Goal: Information Seeking & Learning: Learn about a topic

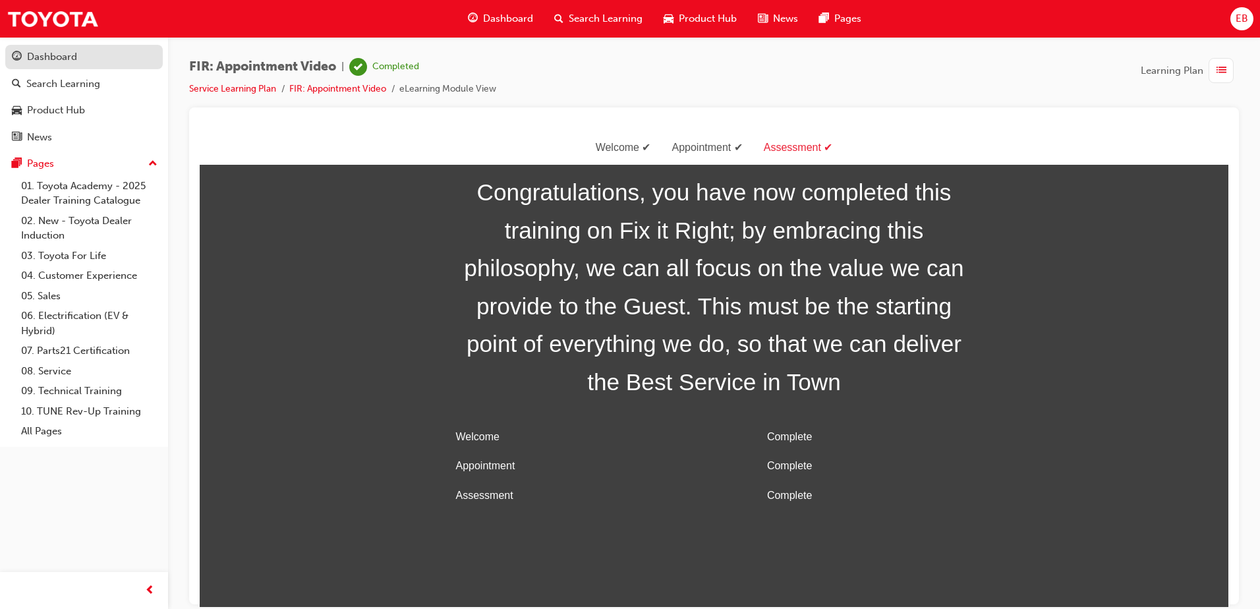
click at [67, 56] on div "Dashboard" at bounding box center [52, 56] width 50 height 15
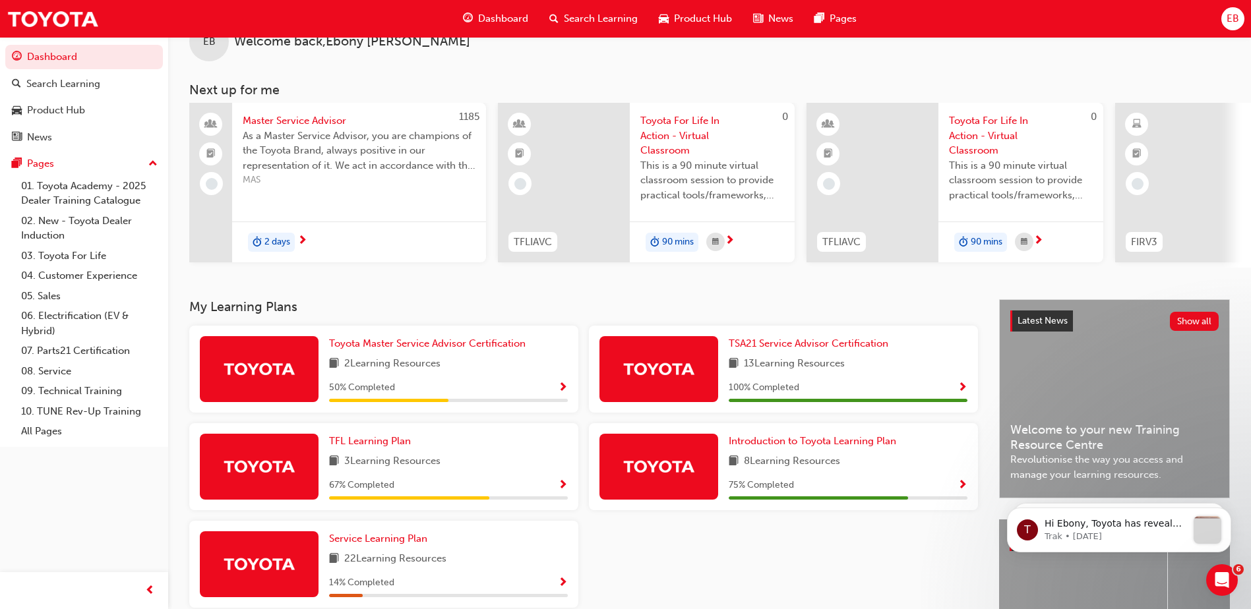
scroll to position [66, 0]
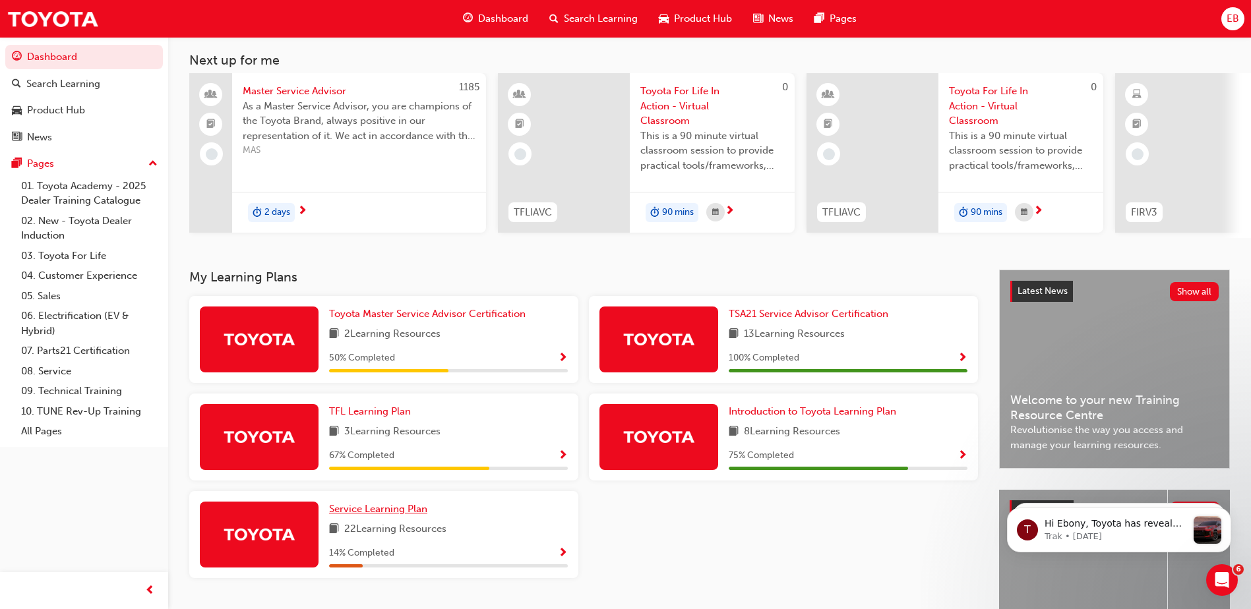
click at [357, 515] on span "Service Learning Plan" at bounding box center [378, 509] width 98 height 12
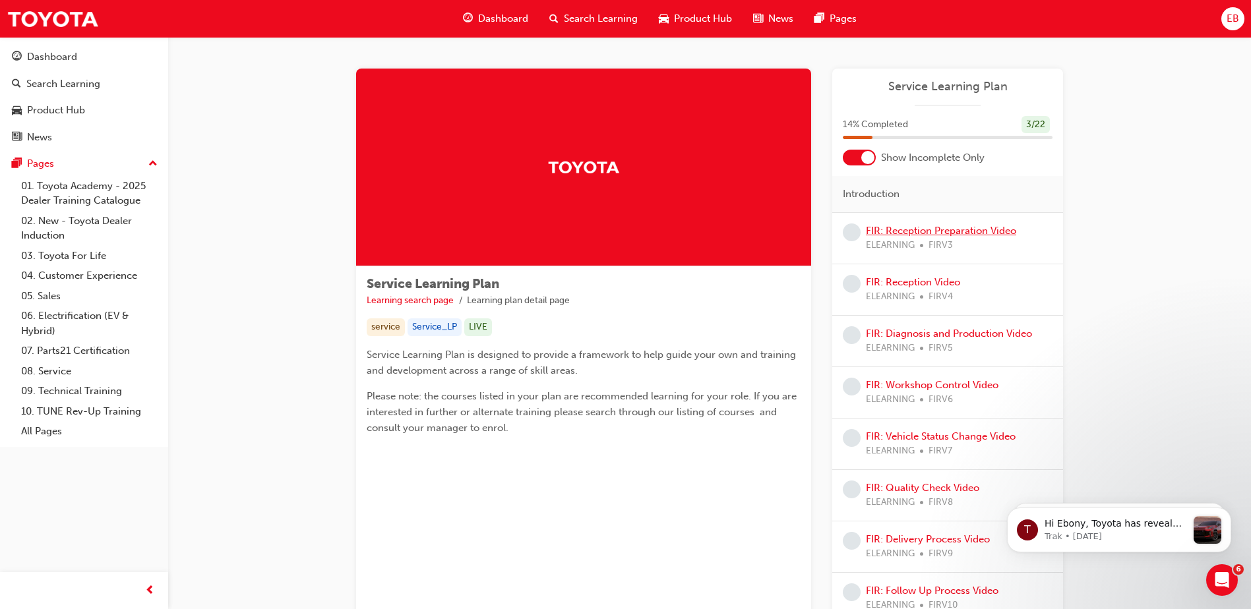
click at [919, 230] on link "FIR: Reception Preparation Video" at bounding box center [941, 231] width 150 height 12
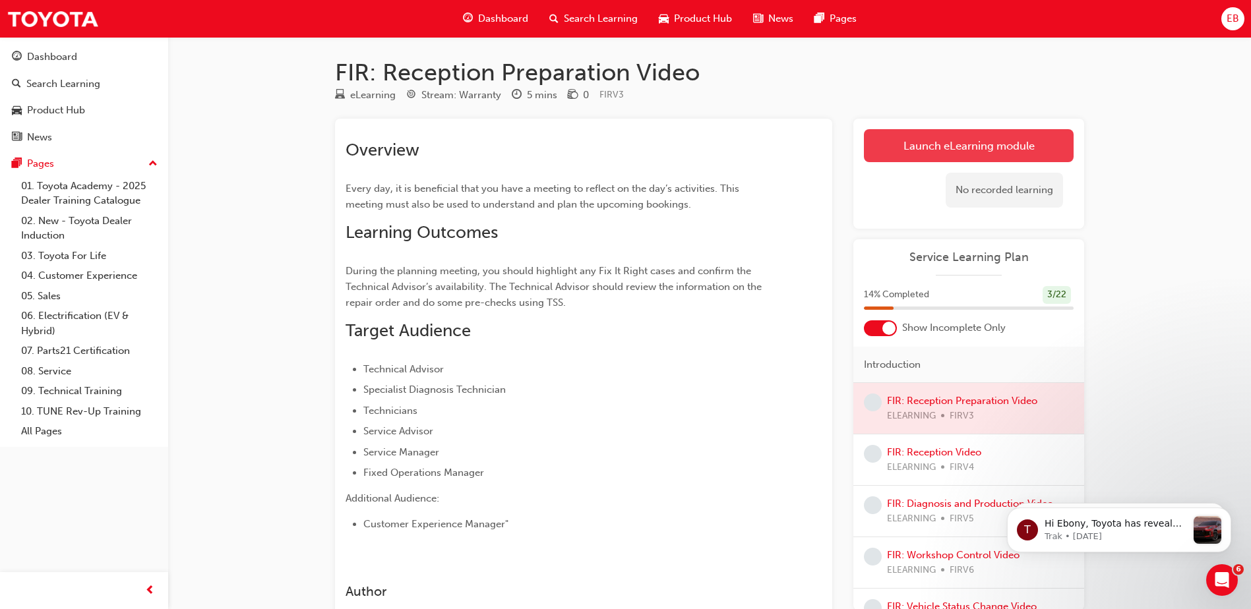
click at [976, 151] on link "Launch eLearning module" at bounding box center [969, 145] width 210 height 33
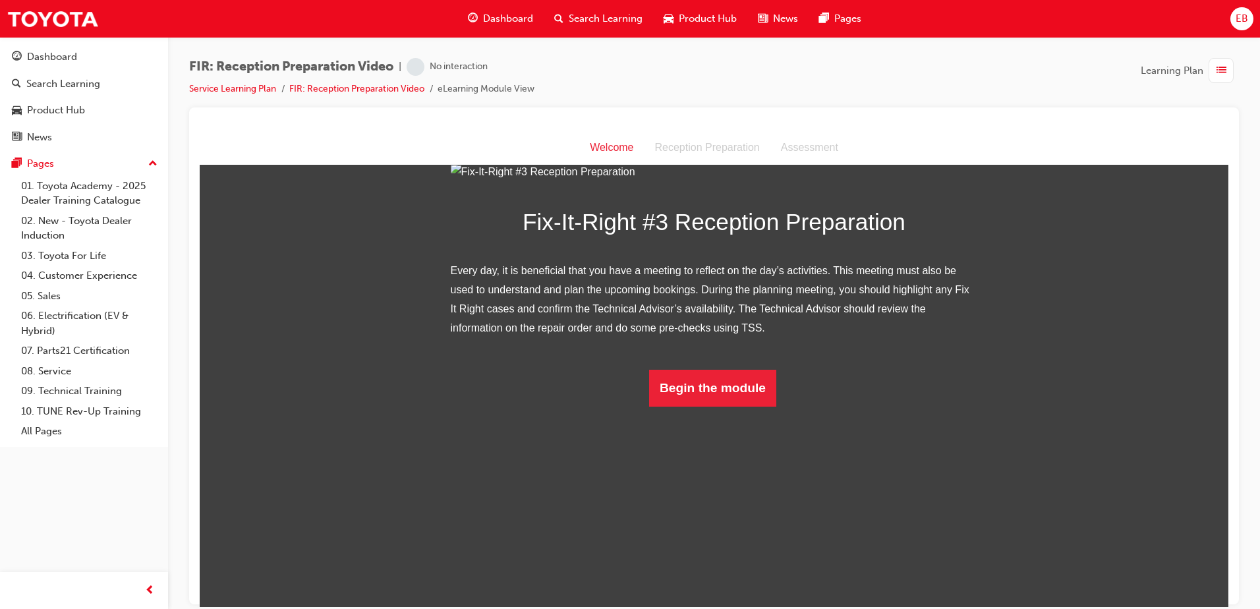
scroll to position [78, 0]
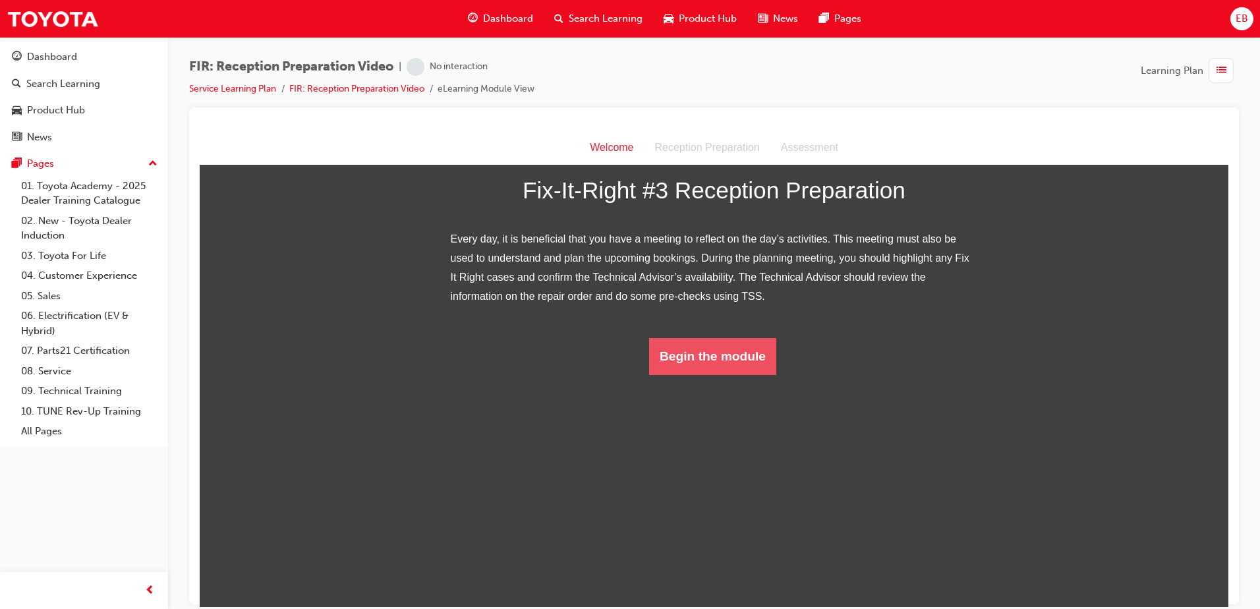
click at [671, 374] on button "Begin the module" at bounding box center [712, 356] width 127 height 37
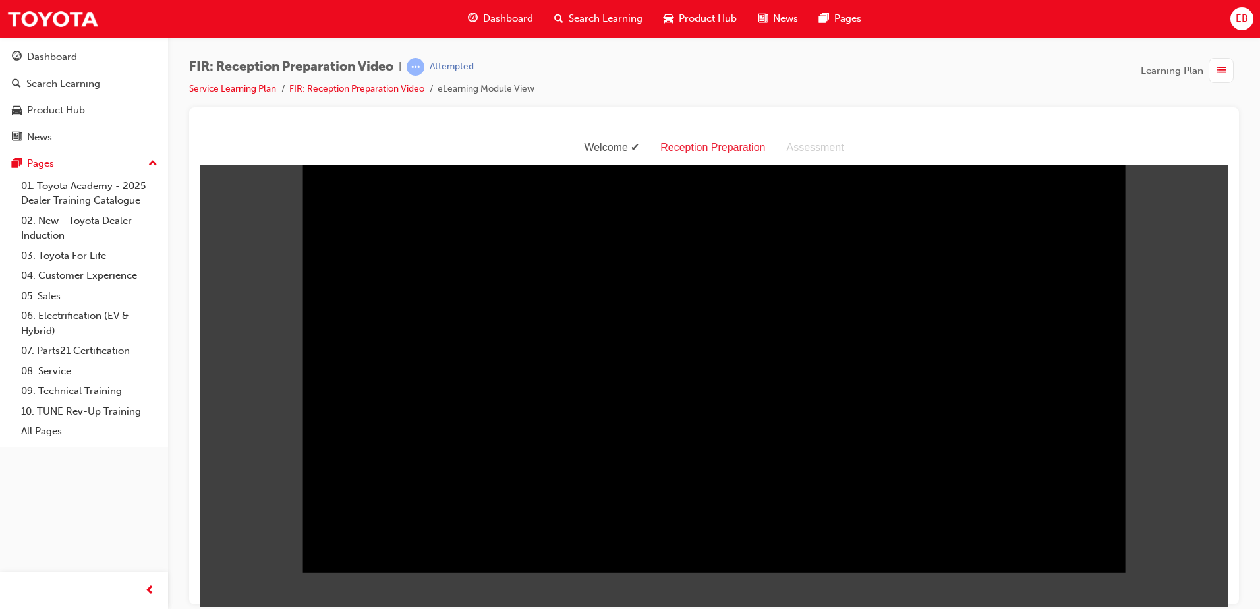
scroll to position [0, 0]
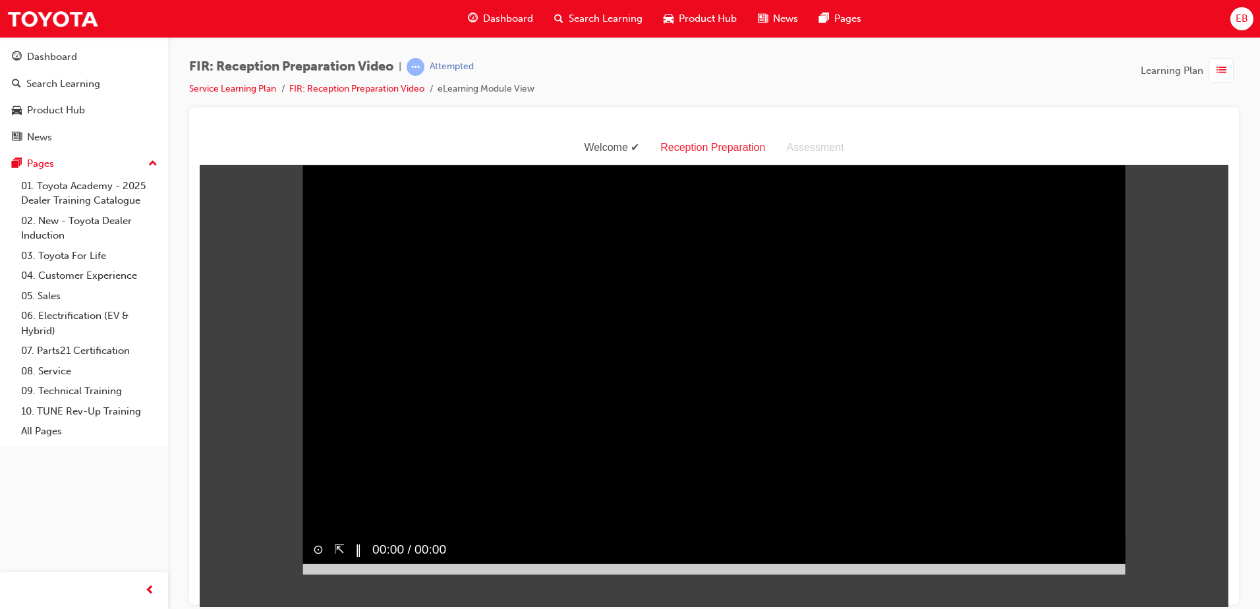
click at [314, 539] on button "⊙" at bounding box center [318, 548] width 11 height 19
click at [314, 539] on button "⊗" at bounding box center [318, 548] width 11 height 19
click at [735, 534] on div "⊙ ⇱ ‖ 00:00 / 00:00" at bounding box center [714, 554] width 823 height 40
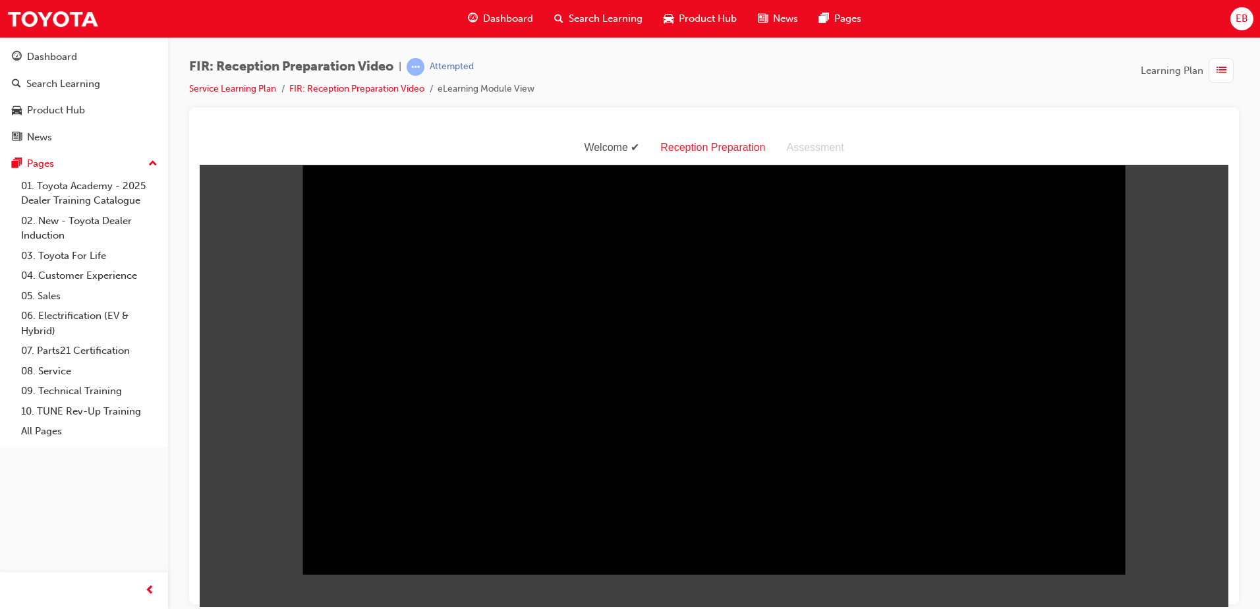
click at [690, 142] on div "Reception Preparation" at bounding box center [713, 147] width 126 height 19
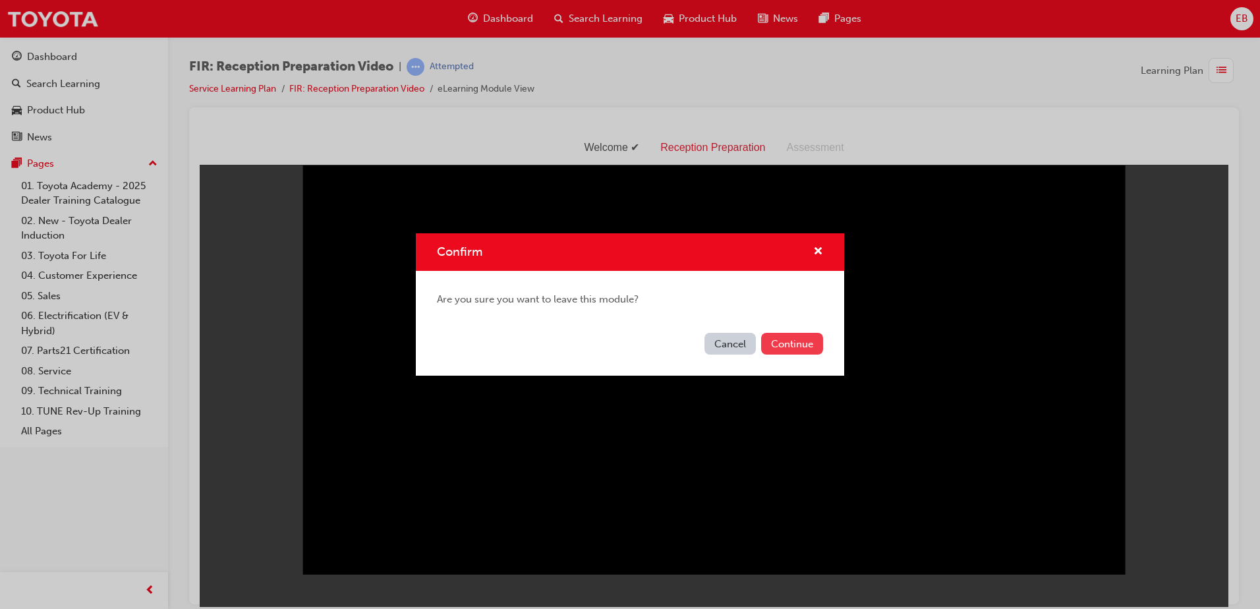
click at [790, 338] on button "Continue" at bounding box center [792, 344] width 62 height 22
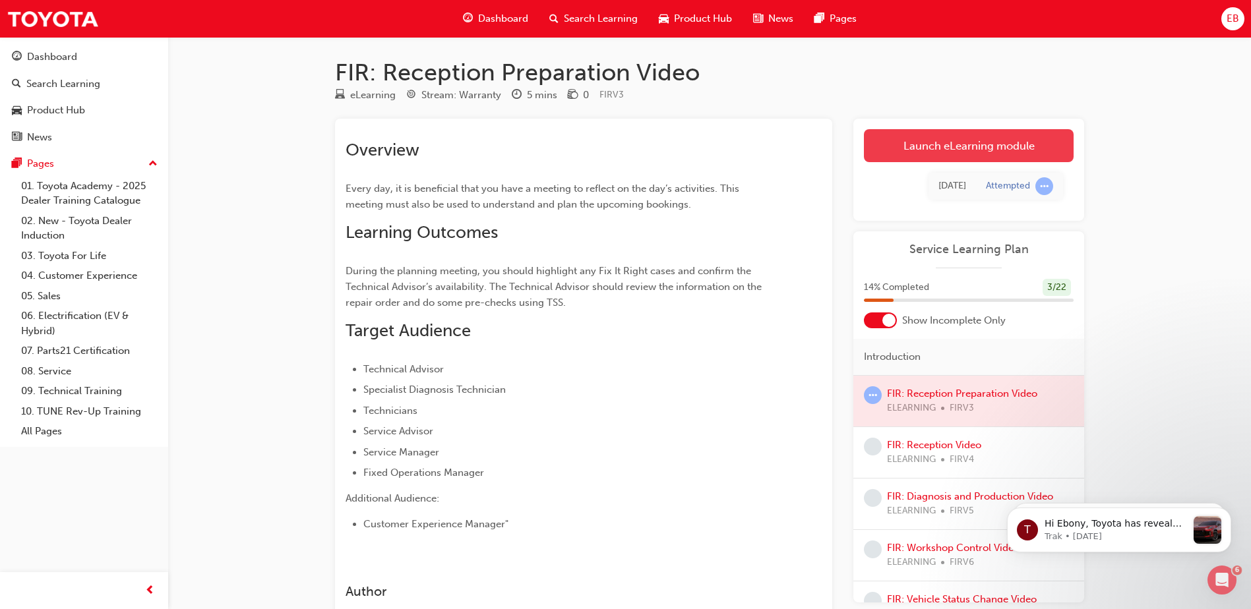
click at [935, 145] on link "Launch eLearning module" at bounding box center [969, 145] width 210 height 33
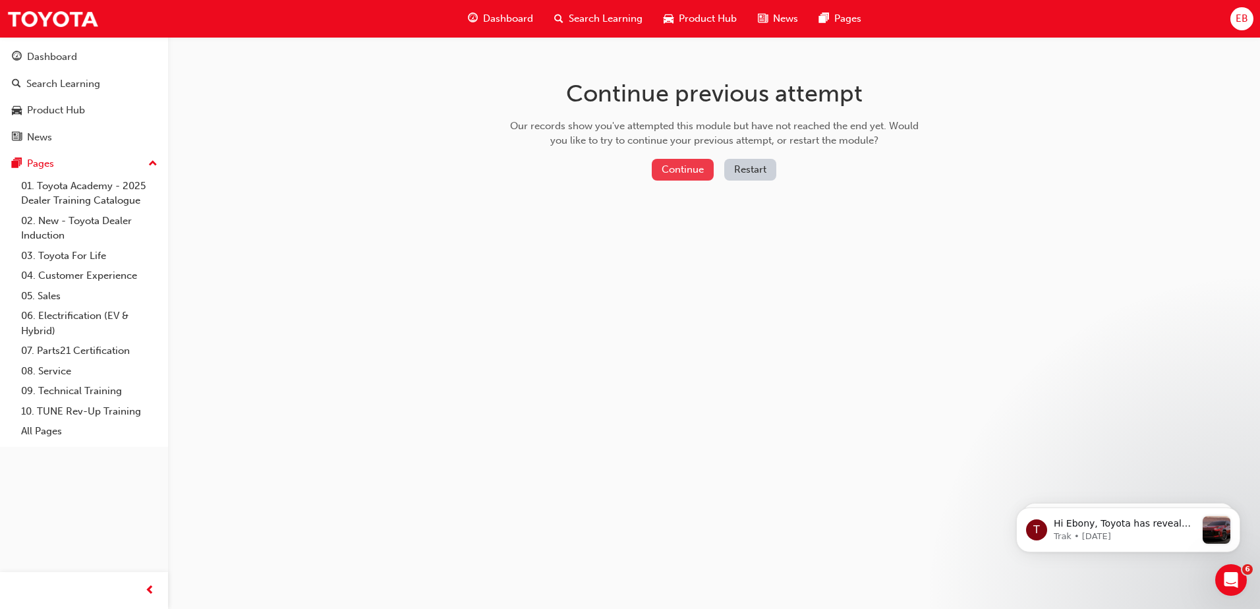
click at [685, 169] on button "Continue" at bounding box center [683, 170] width 62 height 22
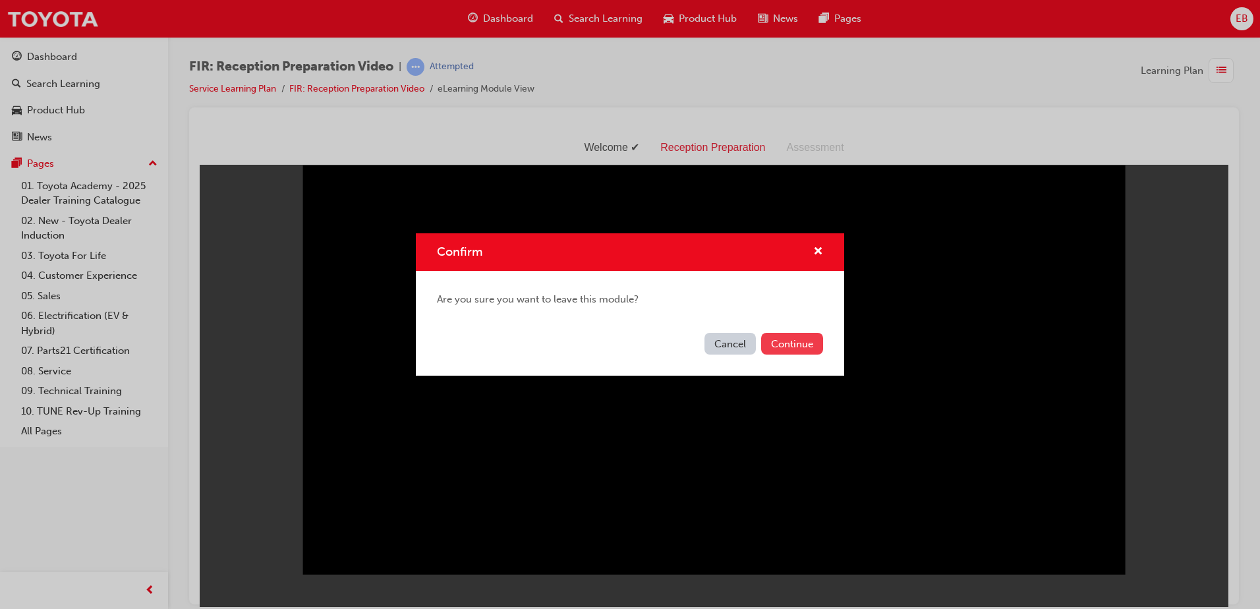
click at [775, 347] on button "Continue" at bounding box center [792, 344] width 62 height 22
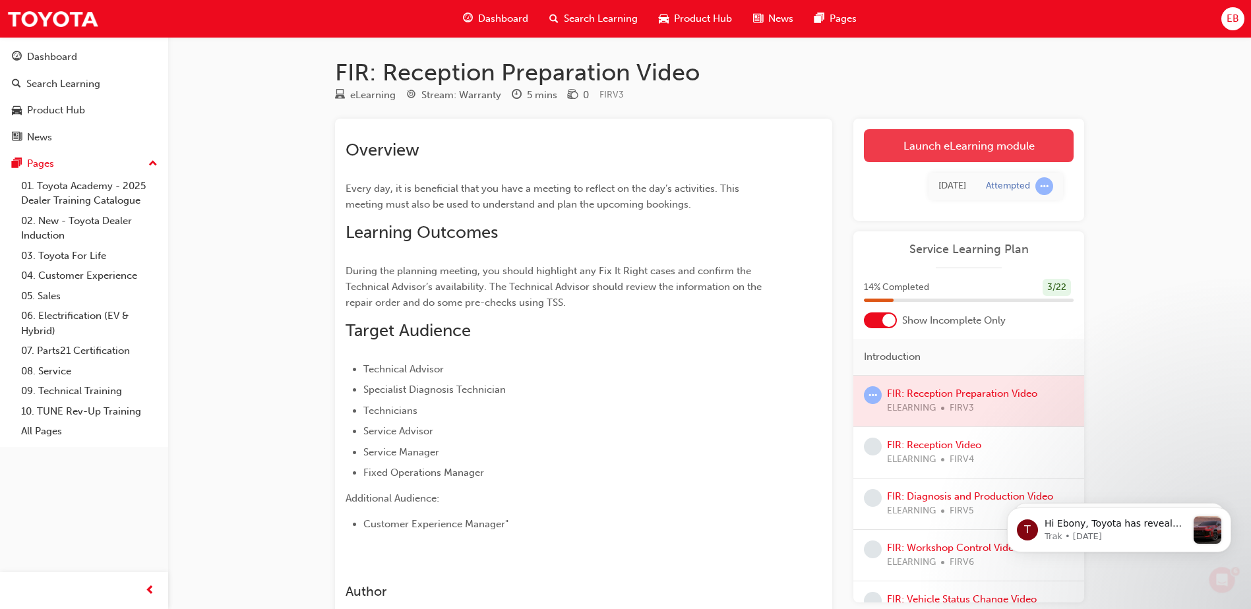
click at [995, 151] on link "Launch eLearning module" at bounding box center [969, 145] width 210 height 33
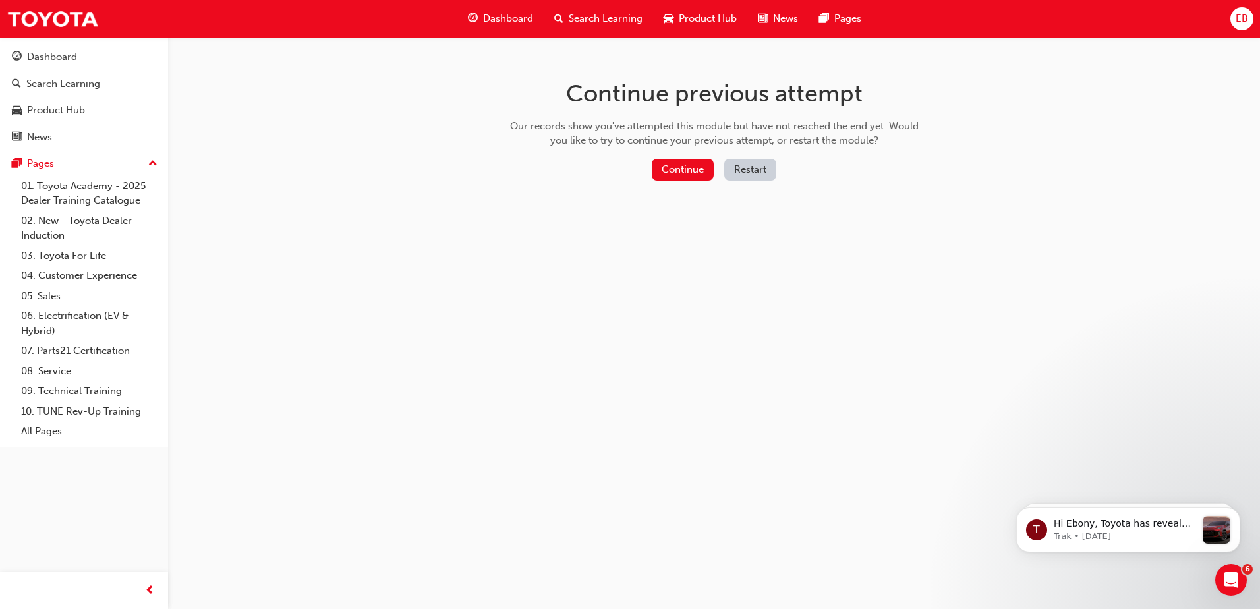
click at [734, 178] on button "Restart" at bounding box center [750, 170] width 52 height 22
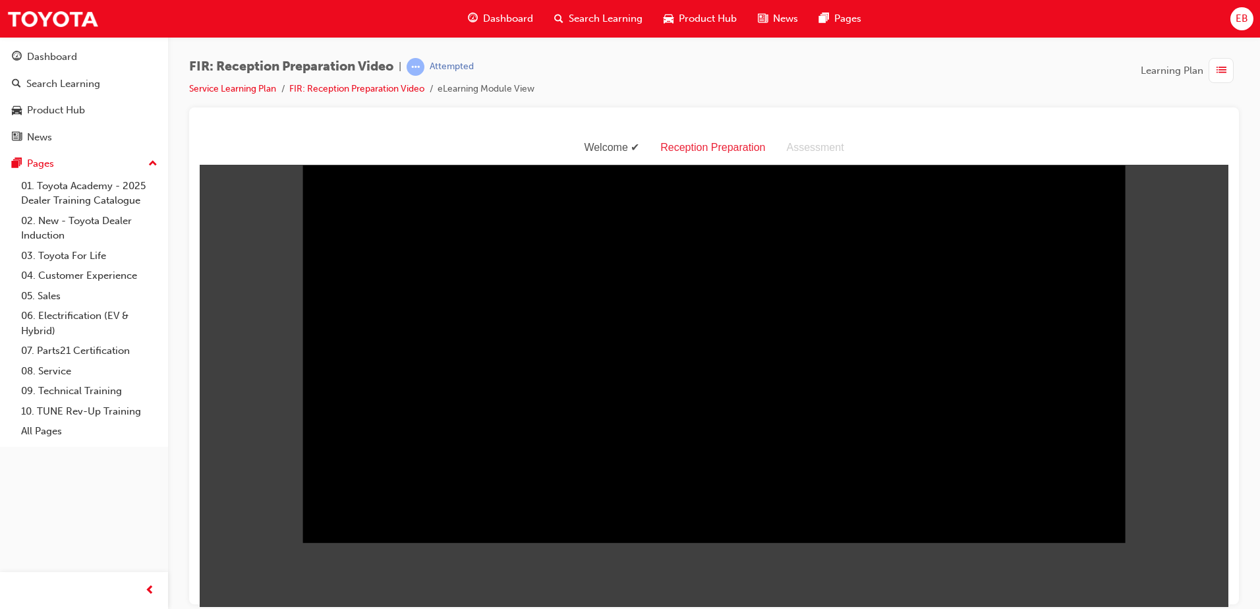
scroll to position [175, 0]
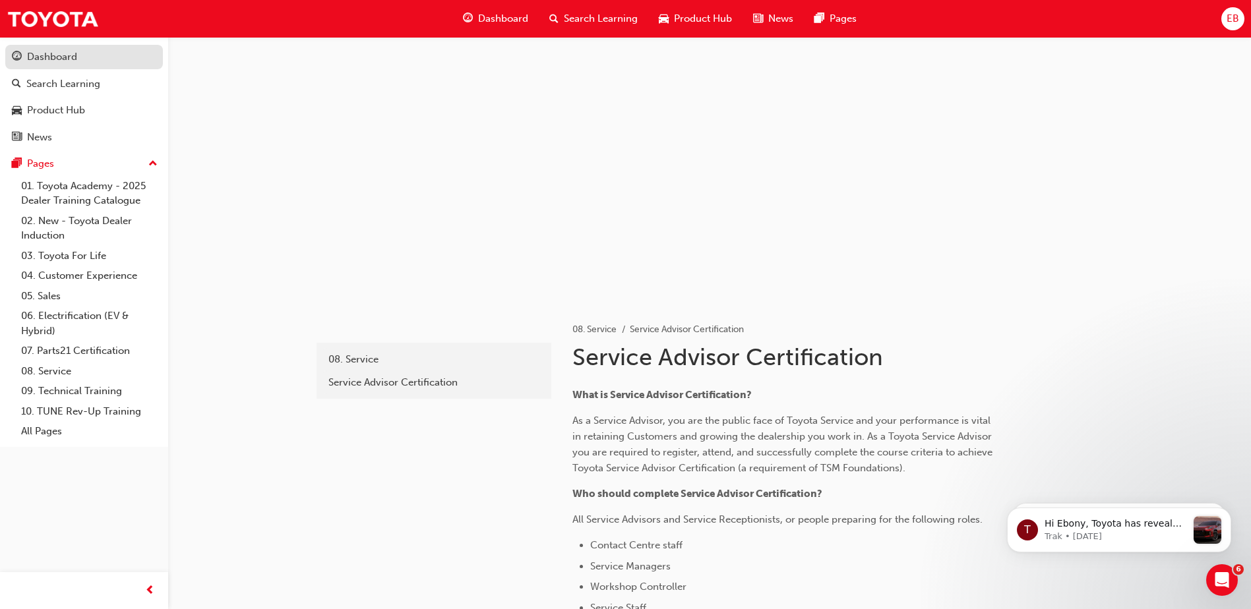
click at [93, 54] on div "Dashboard" at bounding box center [84, 57] width 144 height 16
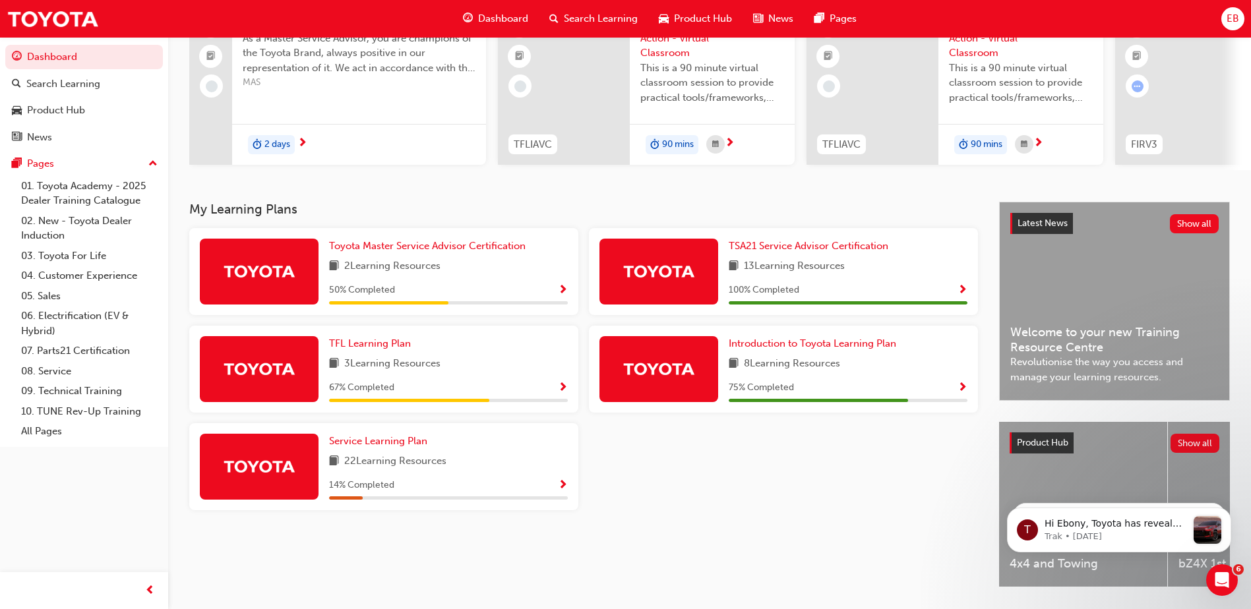
scroll to position [179, 0]
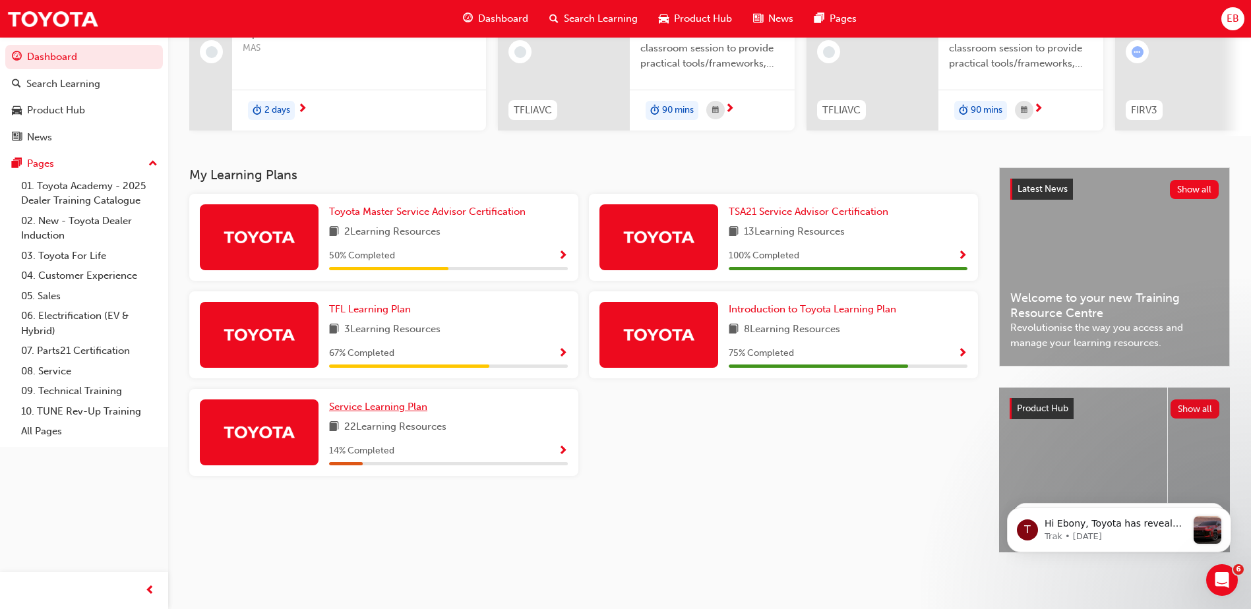
click at [381, 405] on span "Service Learning Plan" at bounding box center [378, 407] width 98 height 12
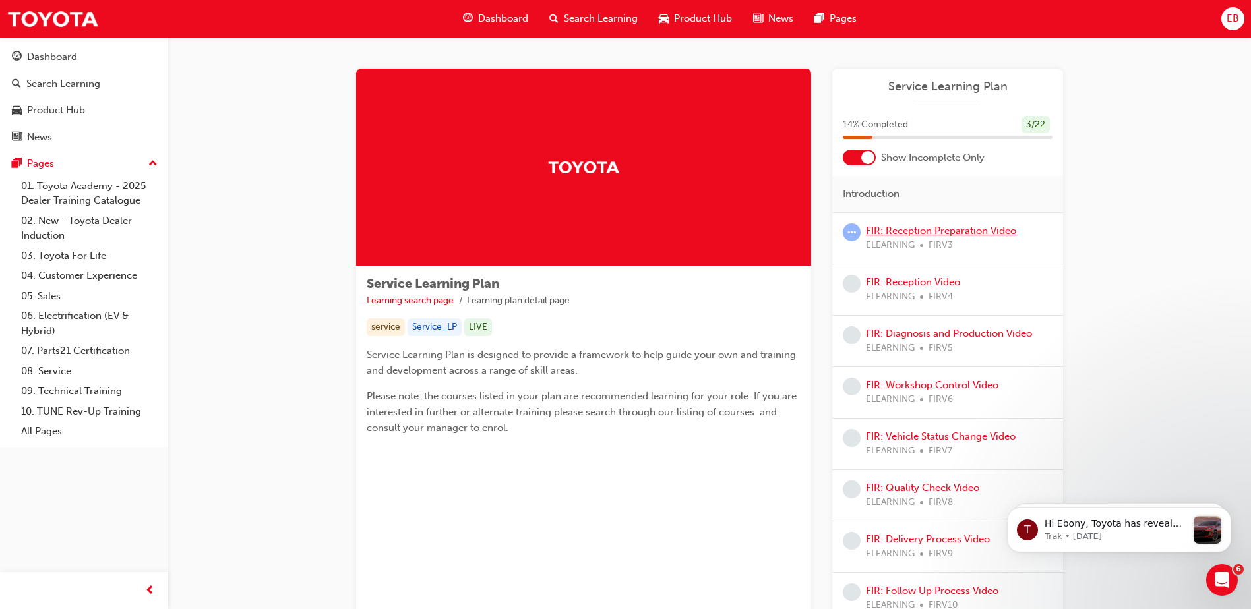
click at [930, 228] on link "FIR: Reception Preparation Video" at bounding box center [941, 231] width 150 height 12
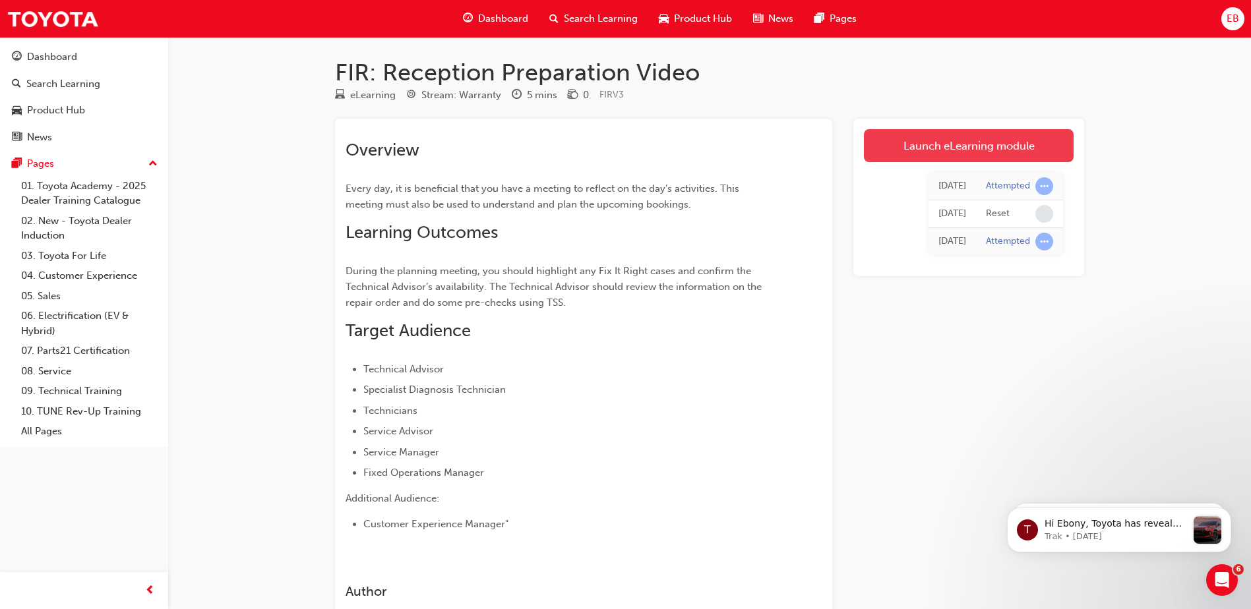
click at [973, 139] on link "Launch eLearning module" at bounding box center [969, 145] width 210 height 33
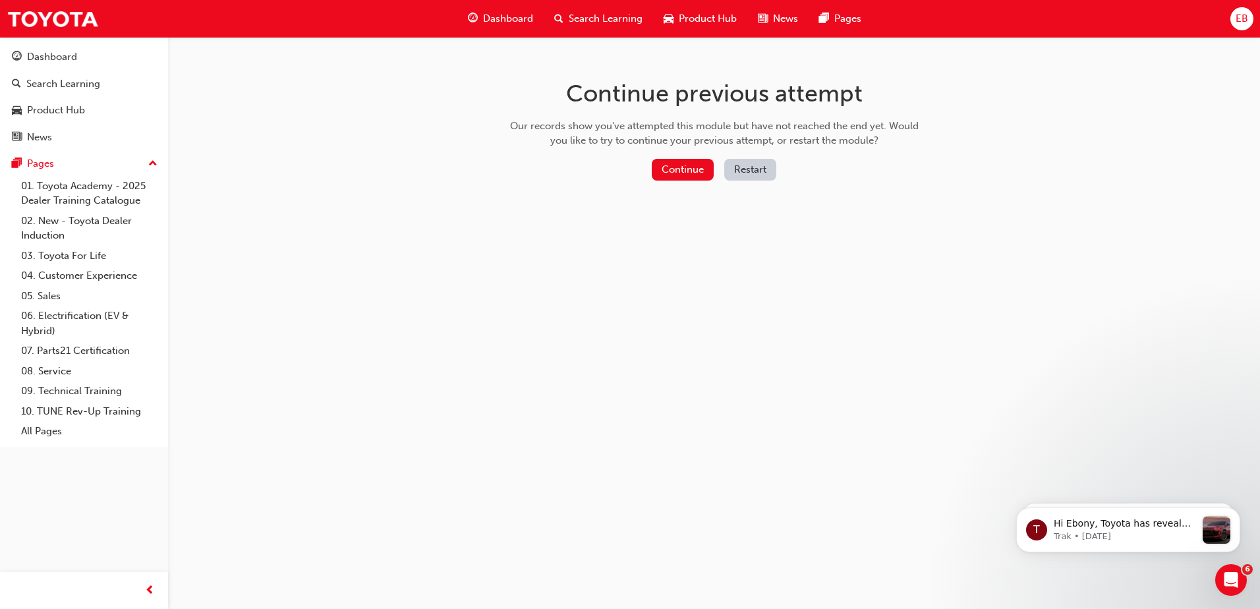
click at [749, 170] on button "Restart" at bounding box center [750, 170] width 52 height 22
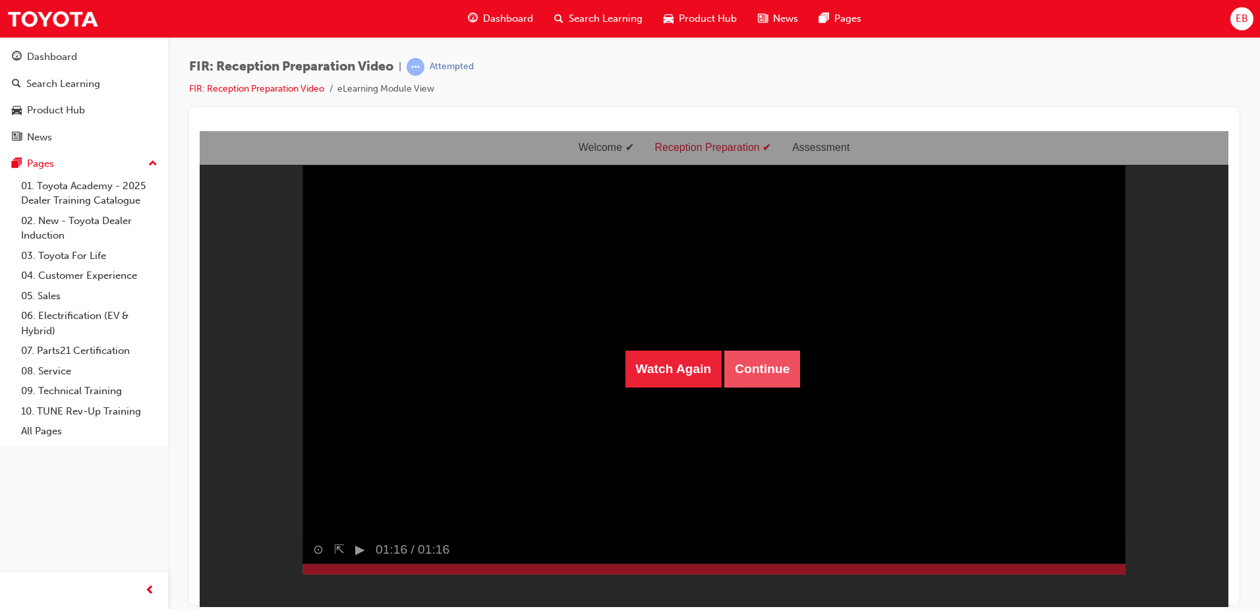
click at [748, 364] on button "Continue" at bounding box center [762, 368] width 76 height 37
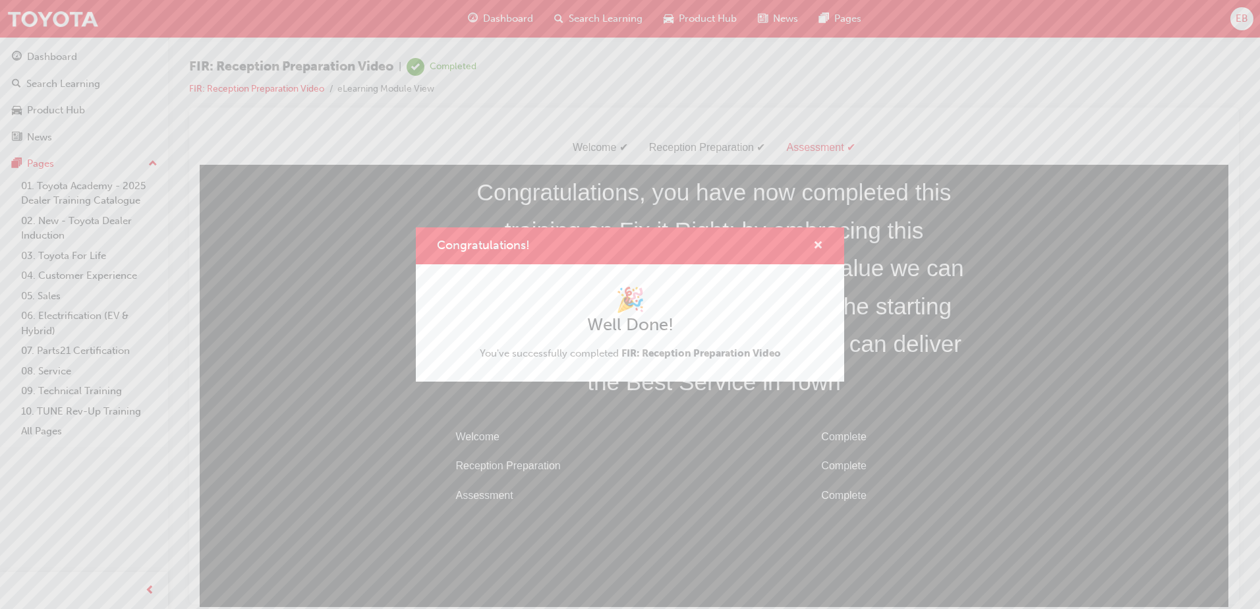
click at [821, 241] on span "cross-icon" at bounding box center [818, 247] width 10 height 12
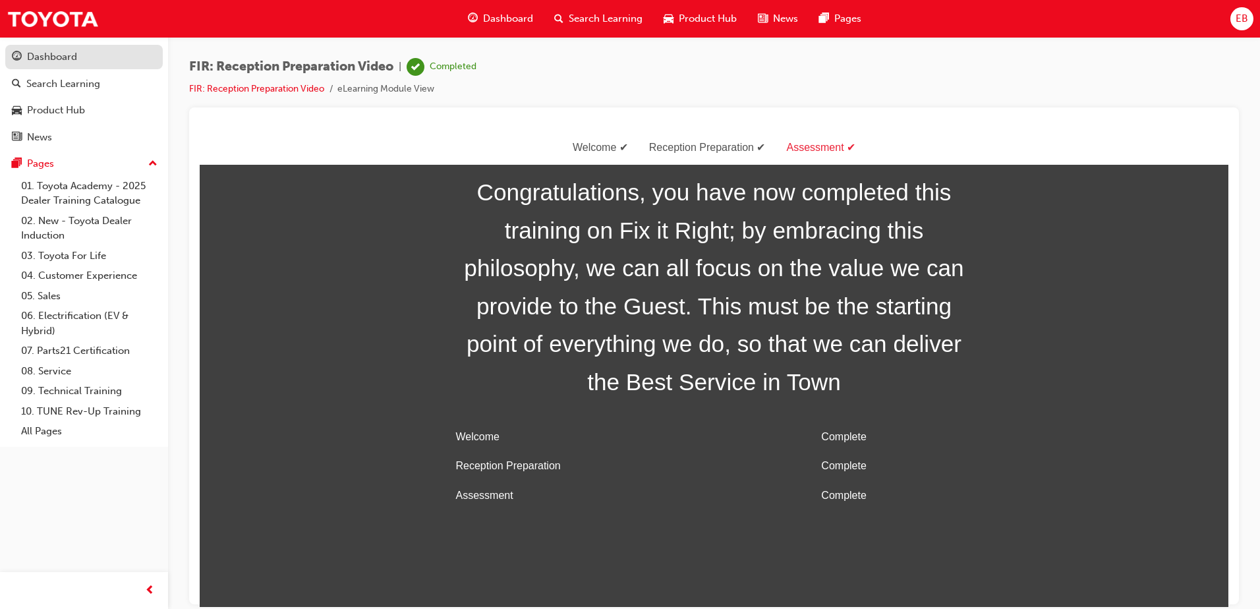
click at [72, 58] on div "Dashboard" at bounding box center [52, 56] width 50 height 15
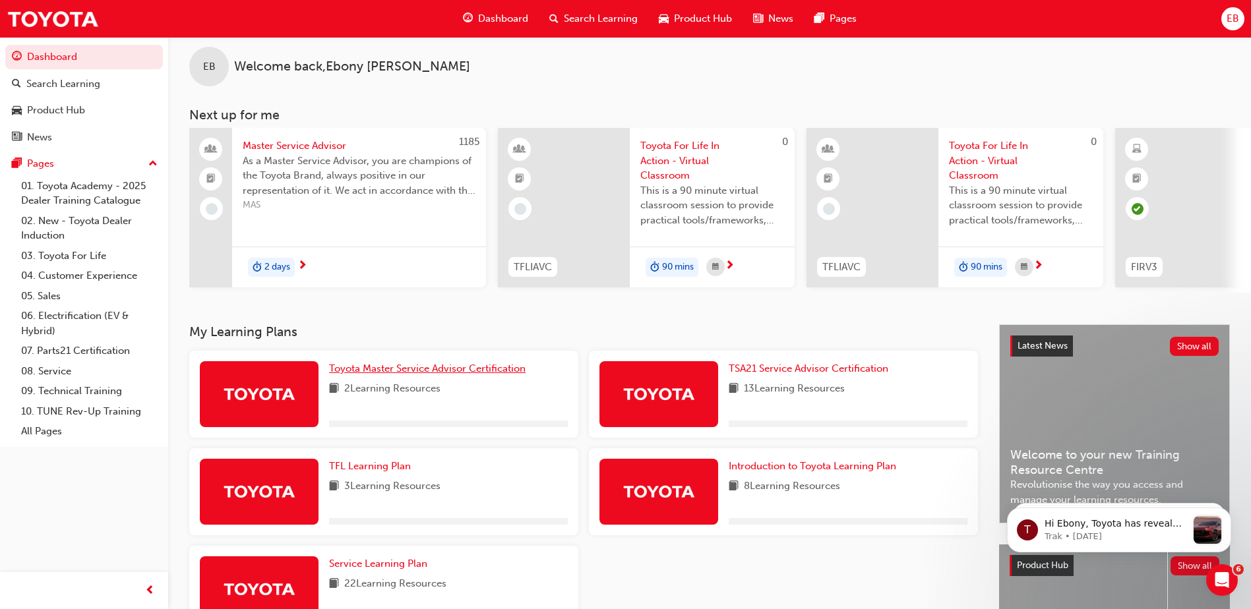
scroll to position [179, 0]
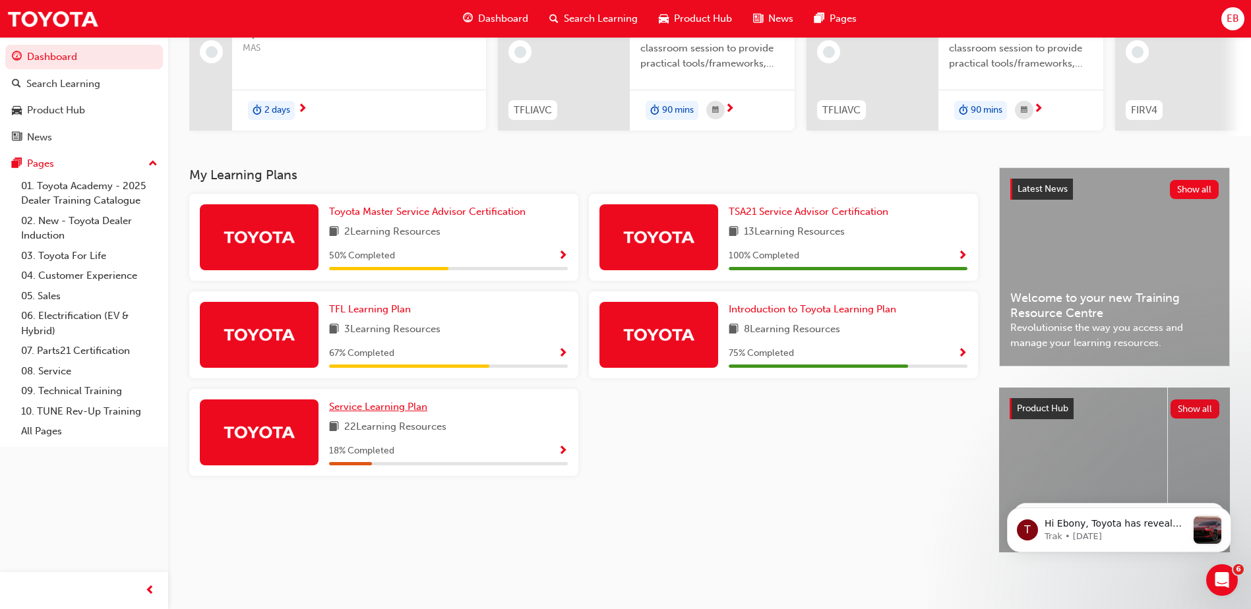
click at [386, 401] on span "Service Learning Plan" at bounding box center [378, 407] width 98 height 12
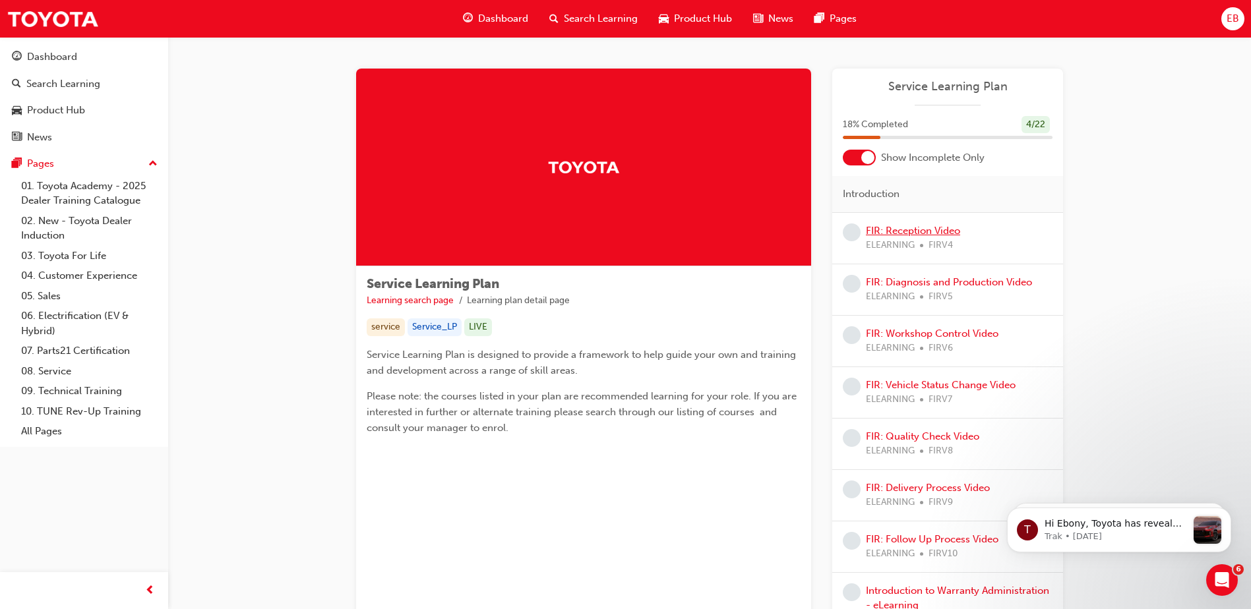
click at [924, 232] on link "FIR: Reception Video" at bounding box center [913, 231] width 94 height 12
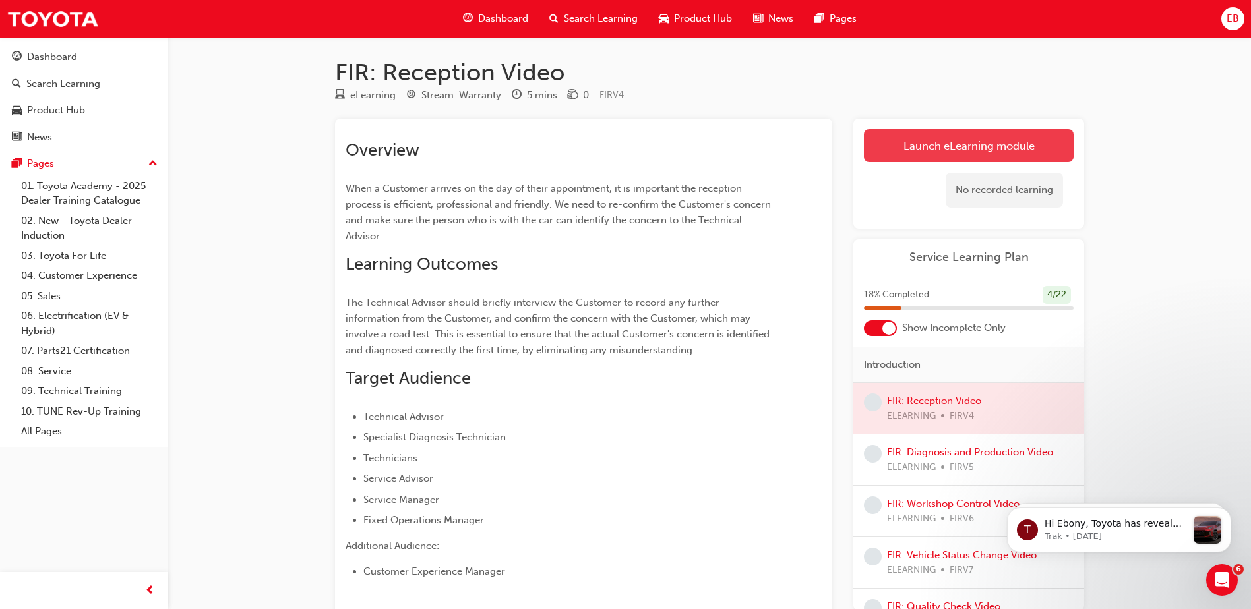
click at [951, 150] on link "Launch eLearning module" at bounding box center [969, 145] width 210 height 33
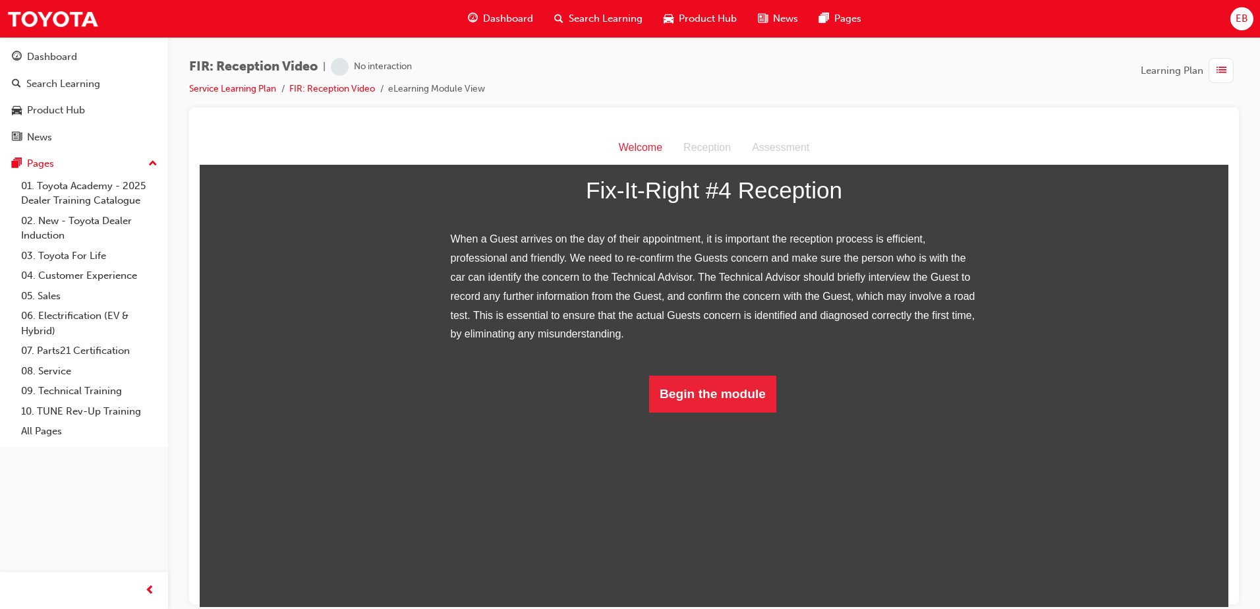
scroll to position [116, 0]
click at [738, 412] on button "Begin the module" at bounding box center [712, 393] width 127 height 37
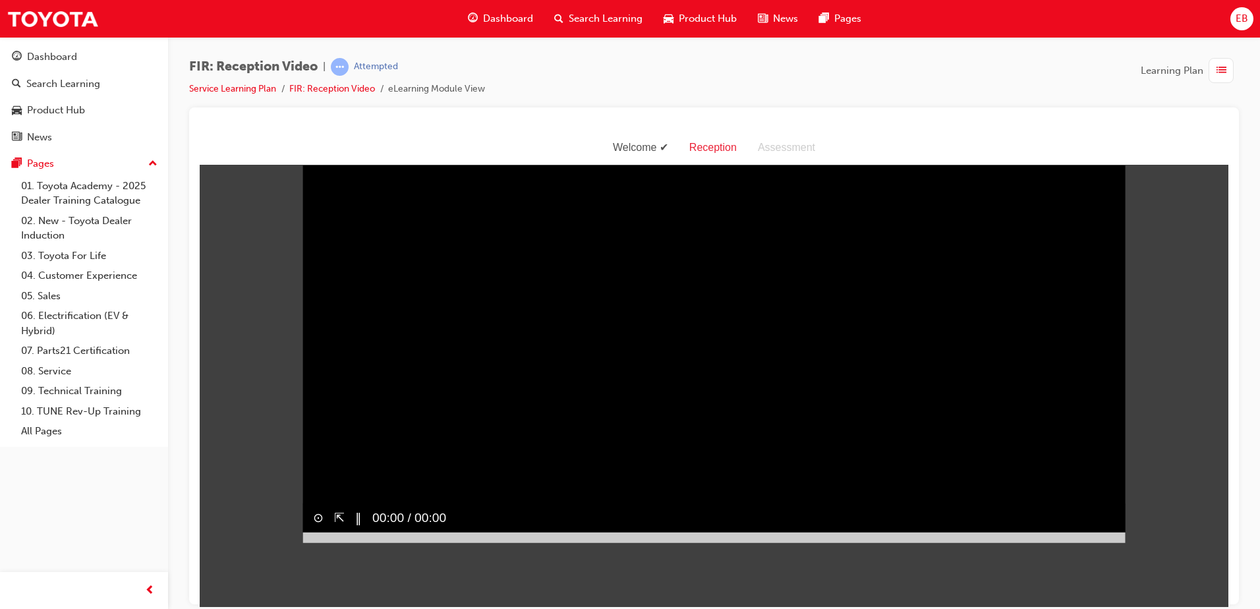
scroll to position [32, 0]
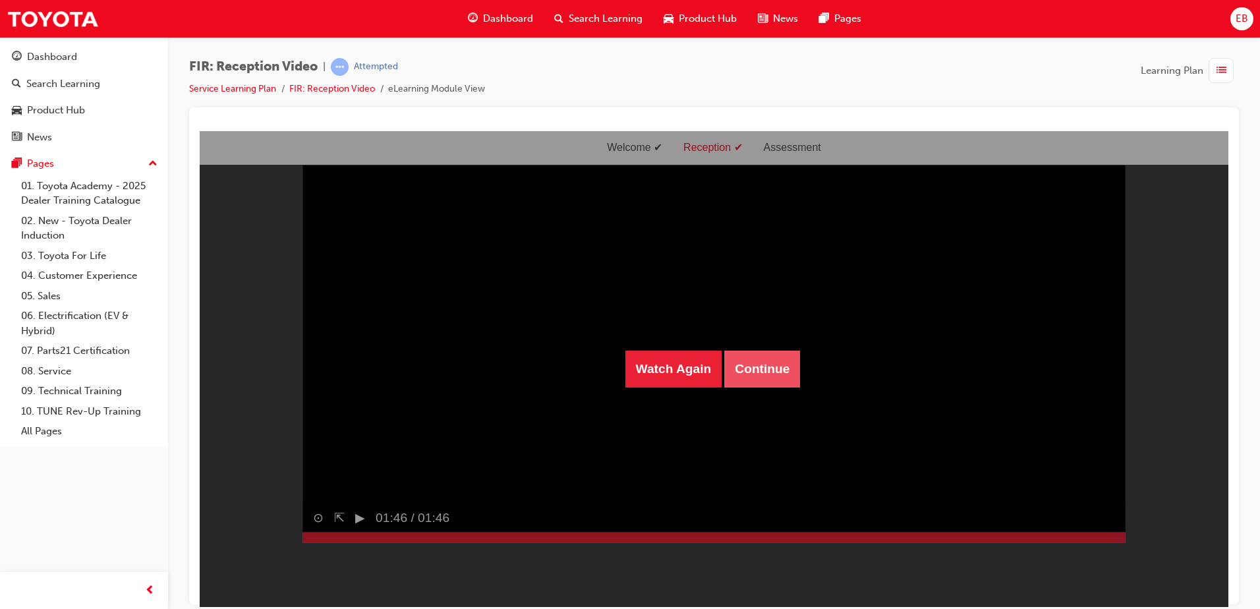
click at [749, 366] on button "Continue" at bounding box center [762, 368] width 76 height 37
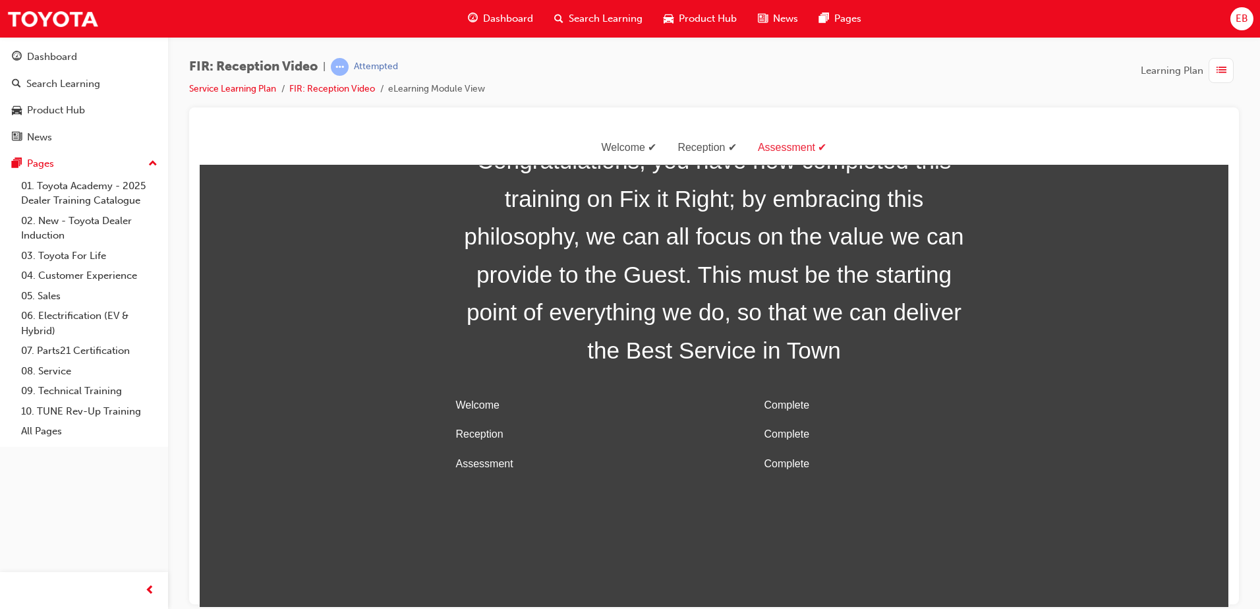
scroll to position [42, 0]
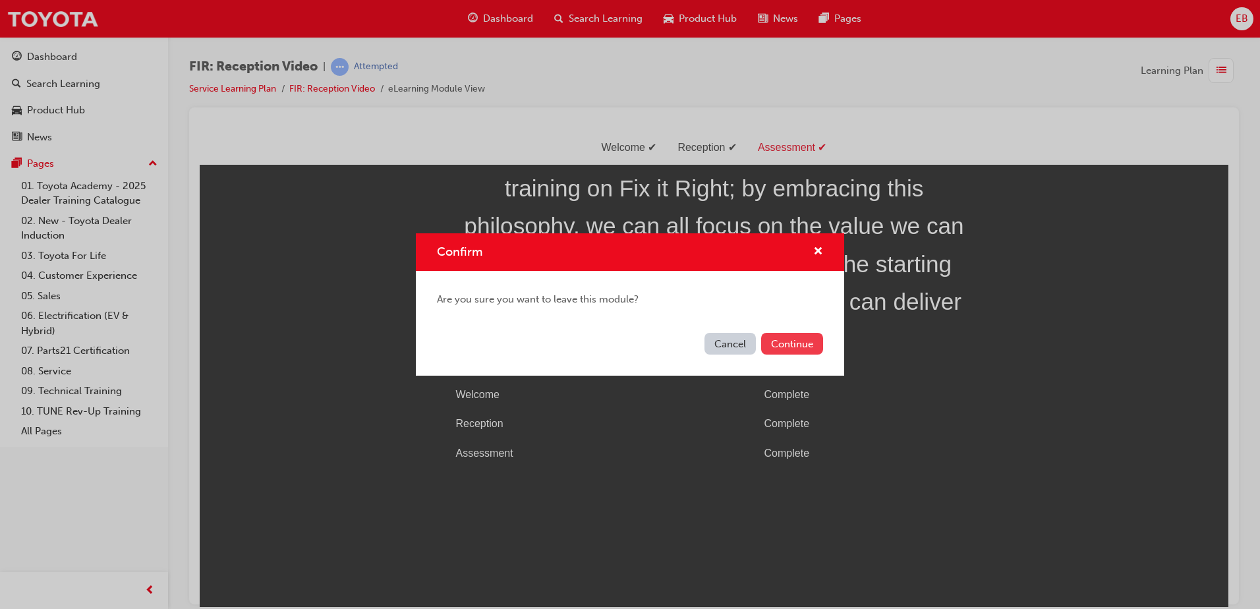
click at [765, 341] on button "Continue" at bounding box center [792, 344] width 62 height 22
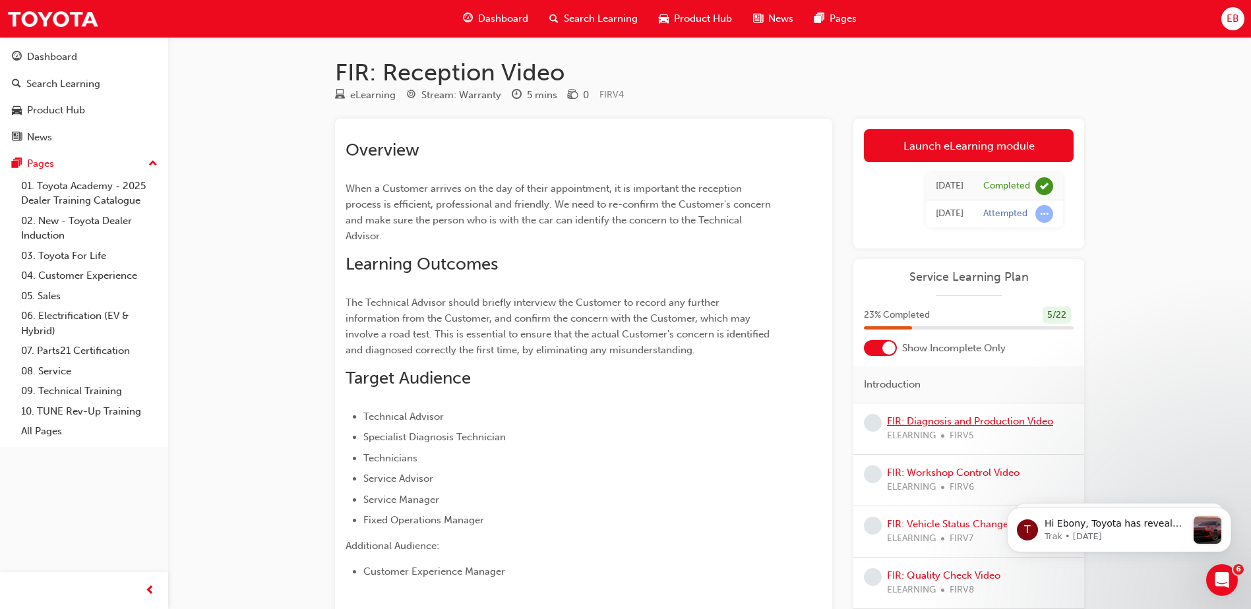
click at [928, 423] on link "FIR: Diagnosis and Production Video" at bounding box center [970, 421] width 166 height 12
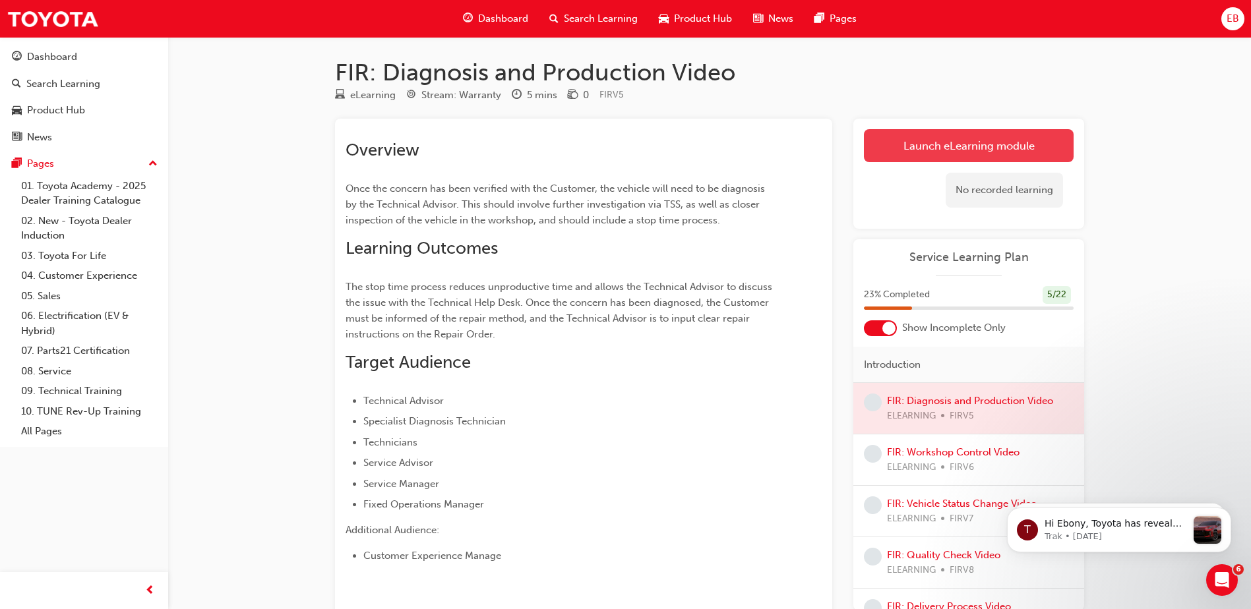
click at [968, 156] on link "Launch eLearning module" at bounding box center [969, 145] width 210 height 33
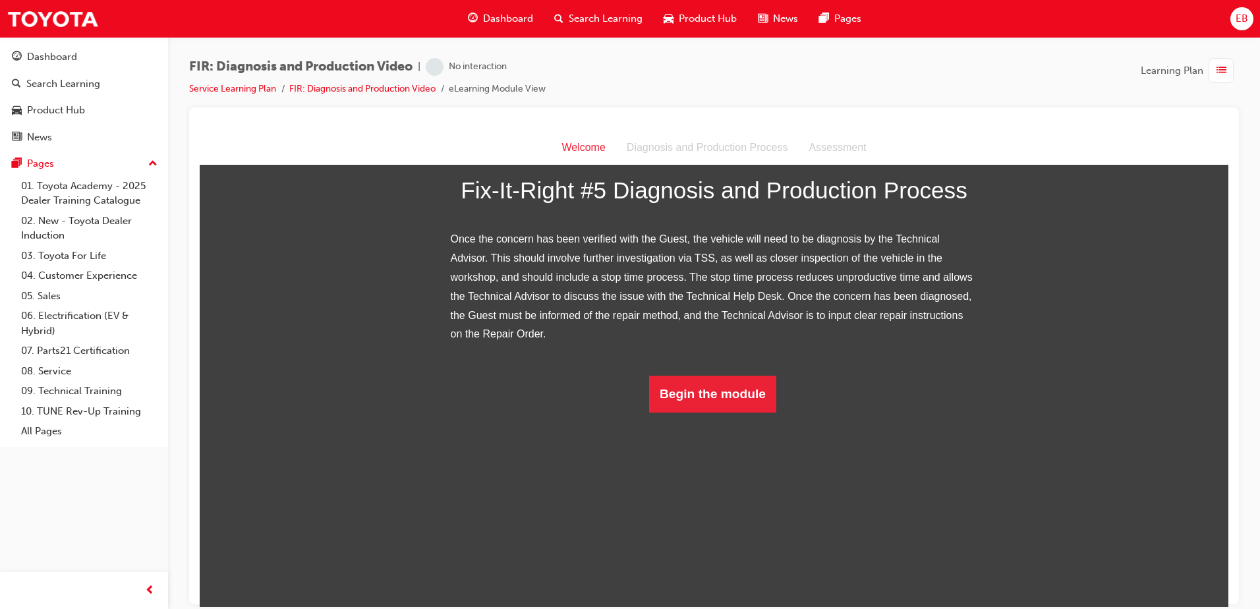
scroll to position [154, 0]
click at [703, 412] on button "Begin the module" at bounding box center [712, 393] width 127 height 37
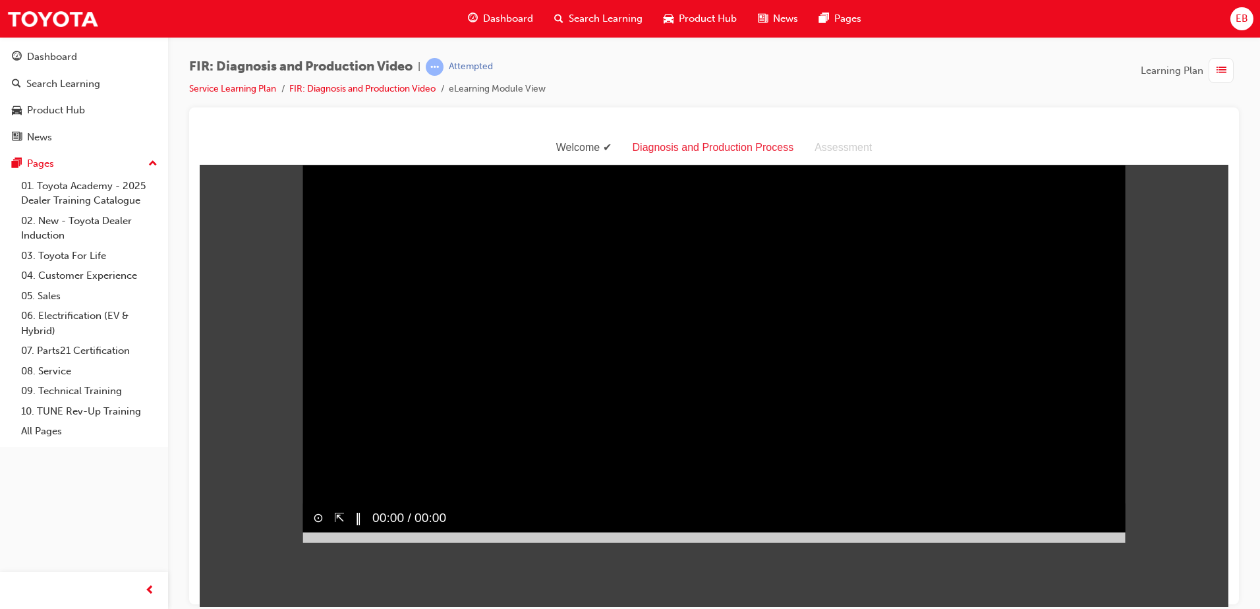
scroll to position [32, 0]
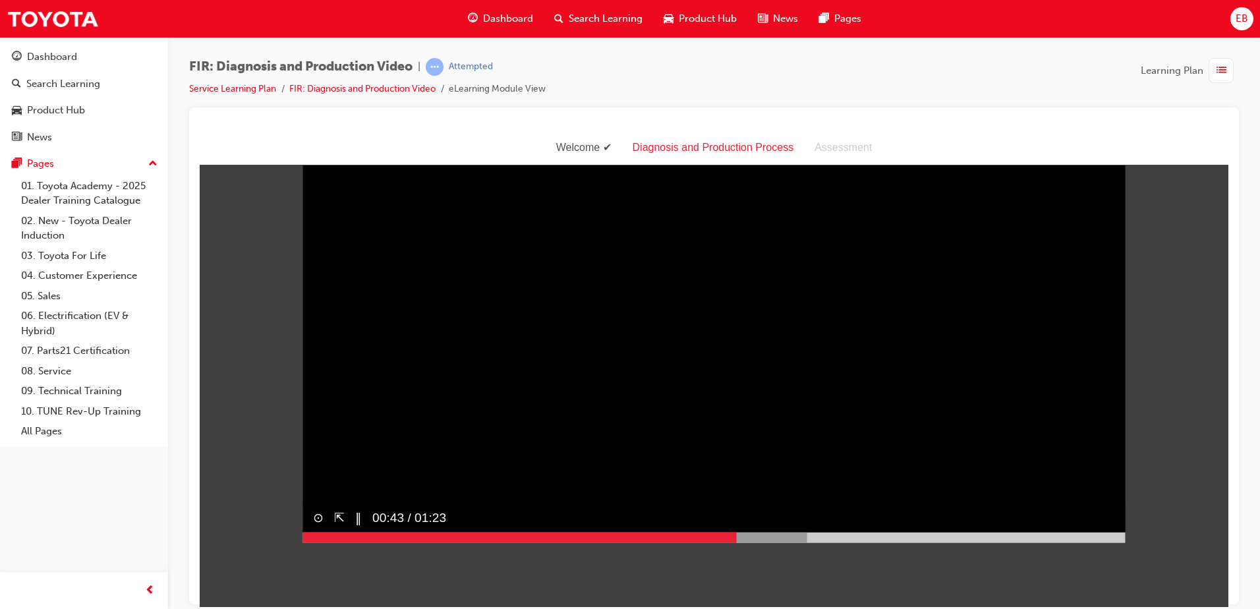
click at [376, 507] on video "Sorry, your browser does not support embedded videos. Download Instead" at bounding box center [714, 336] width 823 height 411
click at [355, 481] on video "Sorry, your browser does not support embedded videos. Download Instead" at bounding box center [714, 336] width 823 height 411
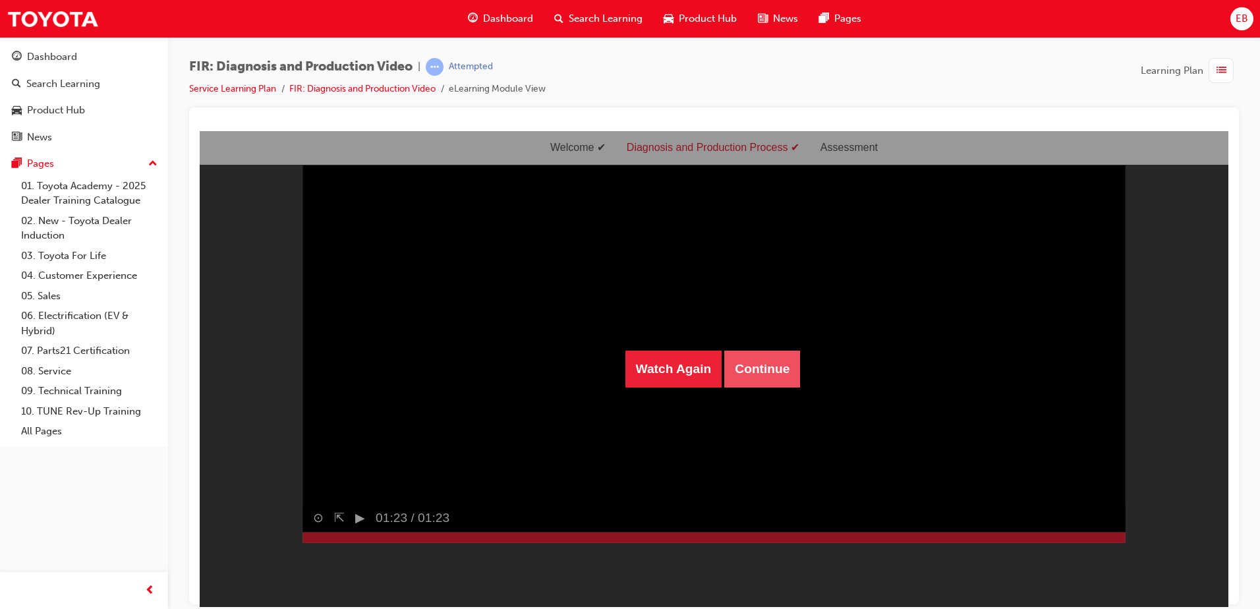
click at [744, 352] on button "Continue" at bounding box center [762, 368] width 76 height 37
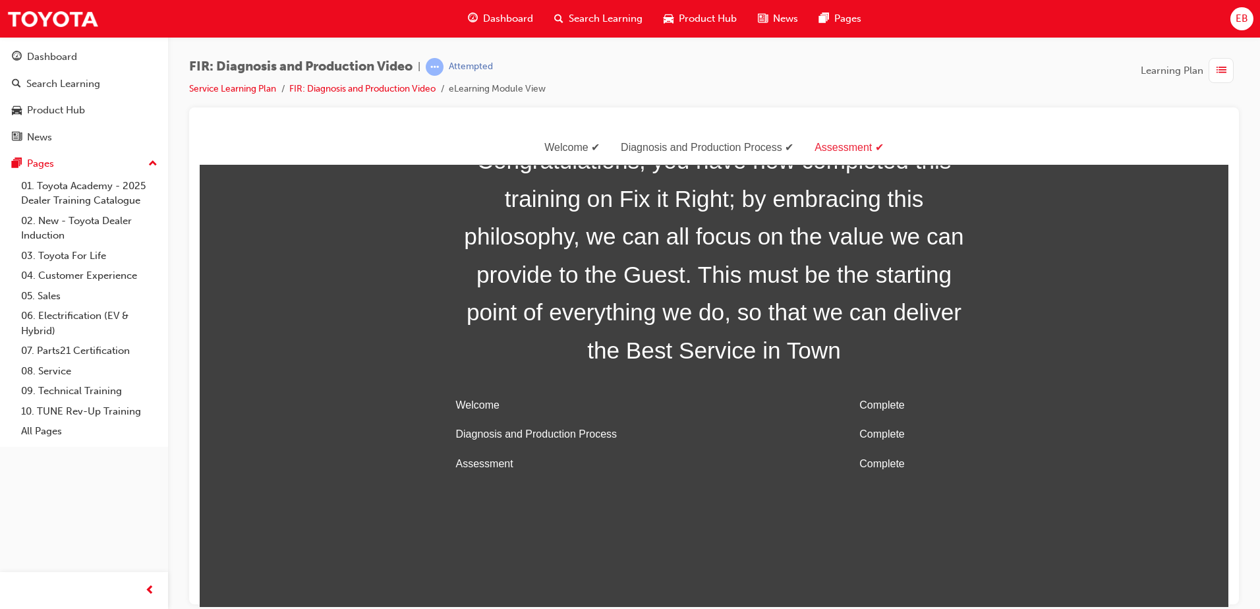
scroll to position [42, 0]
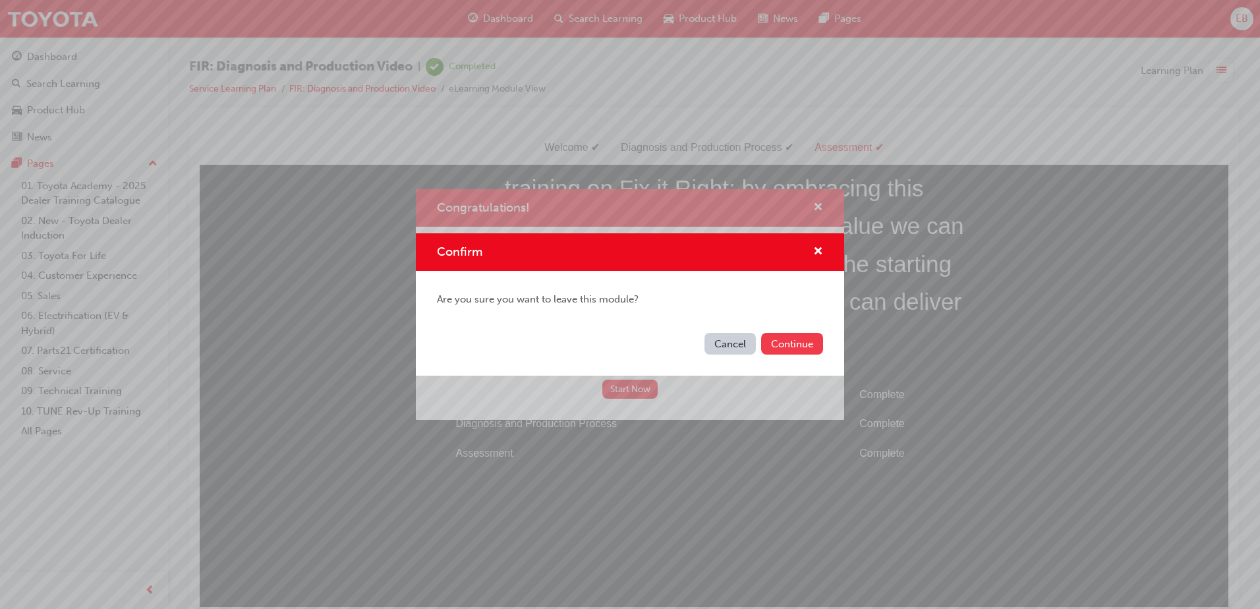
click at [793, 349] on button "Continue" at bounding box center [792, 344] width 62 height 22
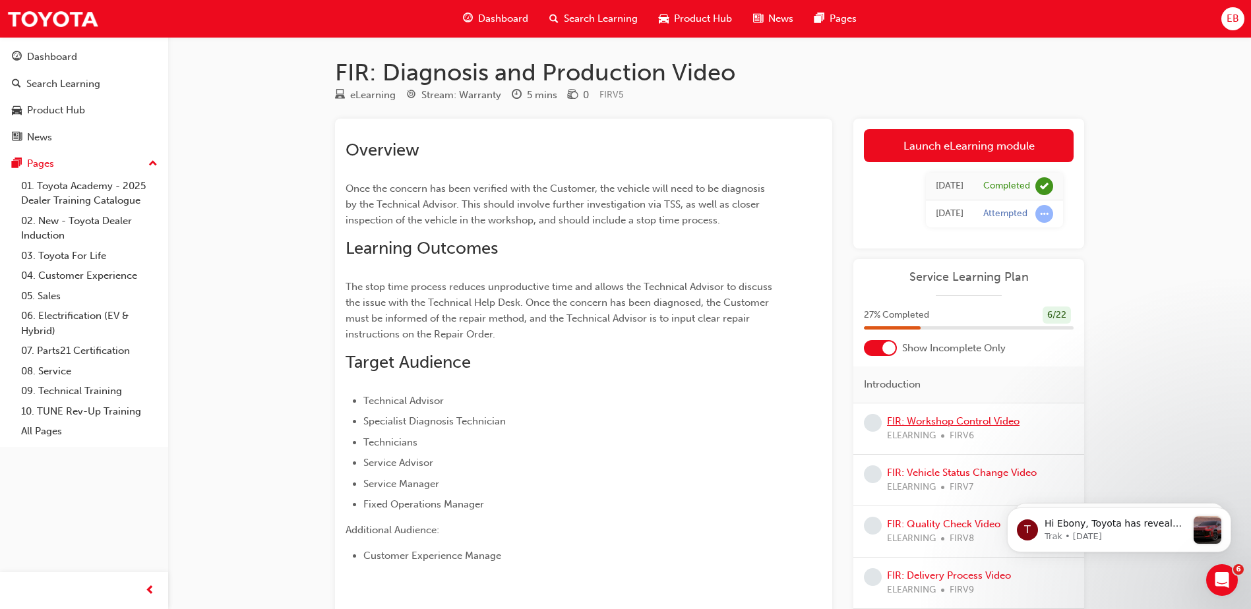
click at [949, 425] on link "FIR: Workshop Control Video" at bounding box center [953, 421] width 133 height 12
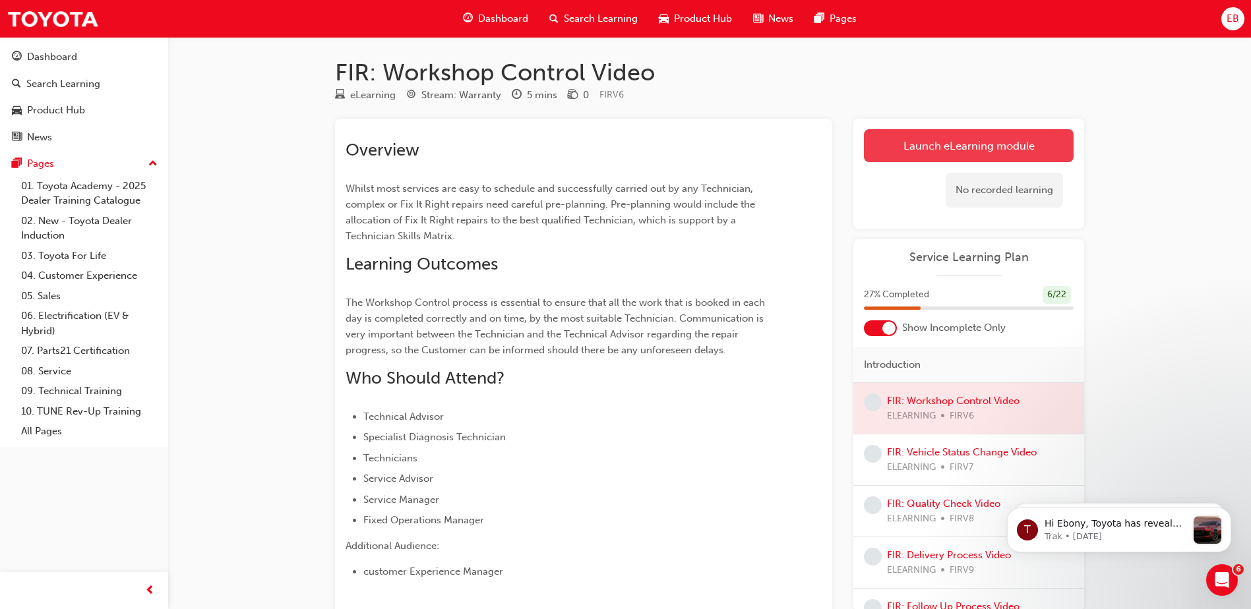
click at [916, 132] on link "Launch eLearning module" at bounding box center [969, 145] width 210 height 33
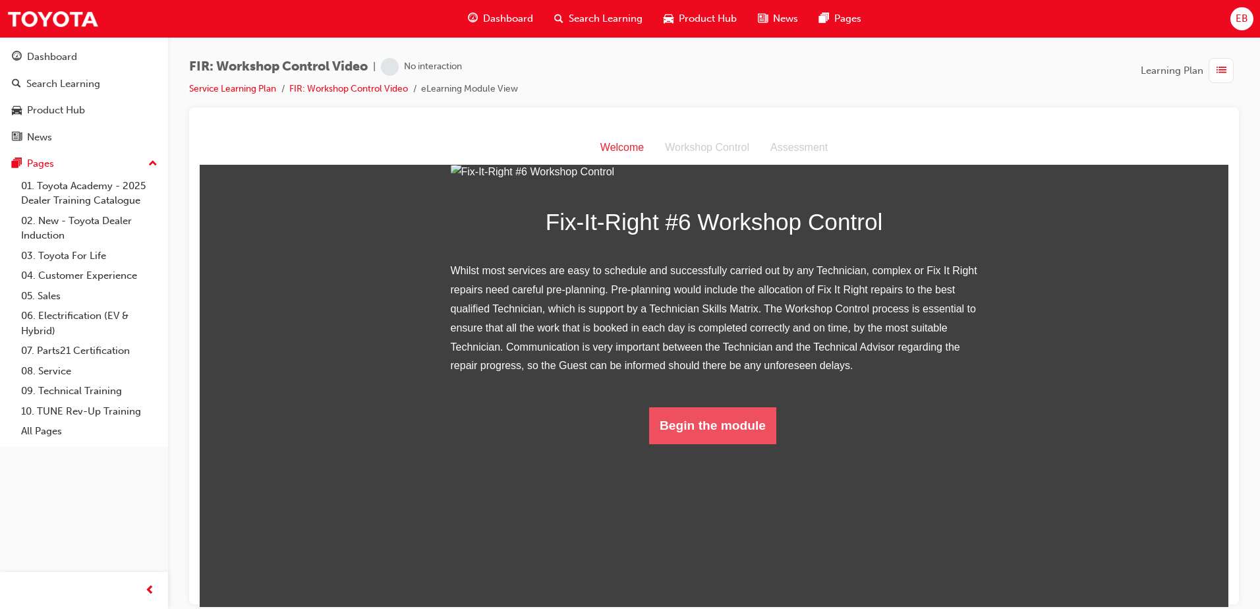
scroll to position [116, 0]
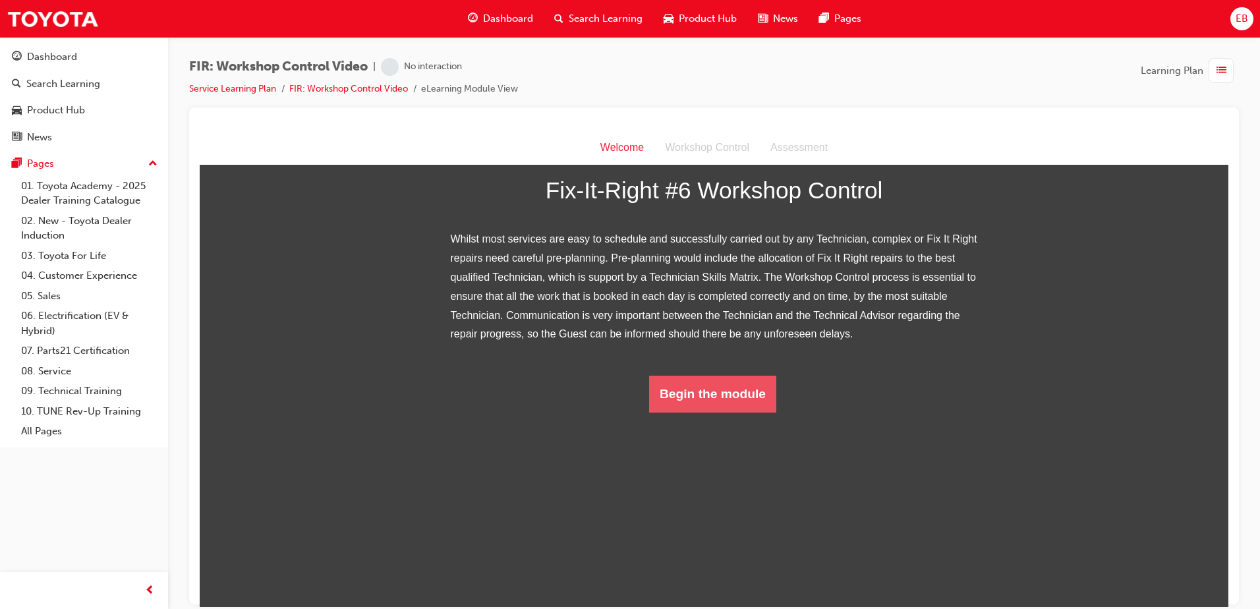
click at [711, 412] on button "Begin the module" at bounding box center [712, 393] width 127 height 37
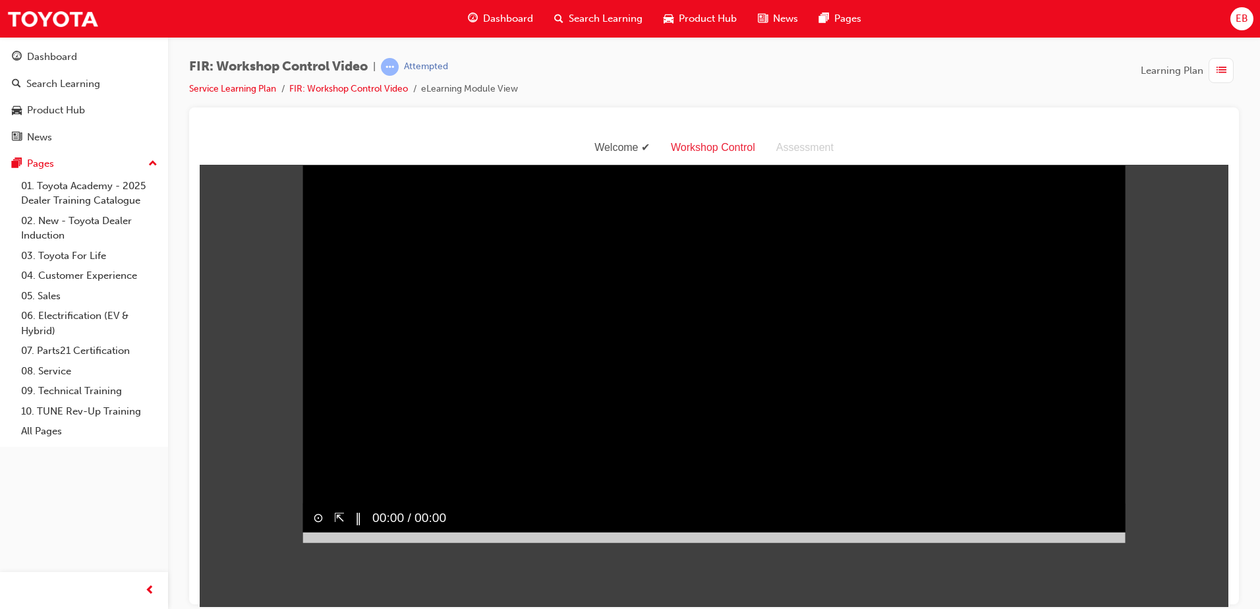
scroll to position [32, 0]
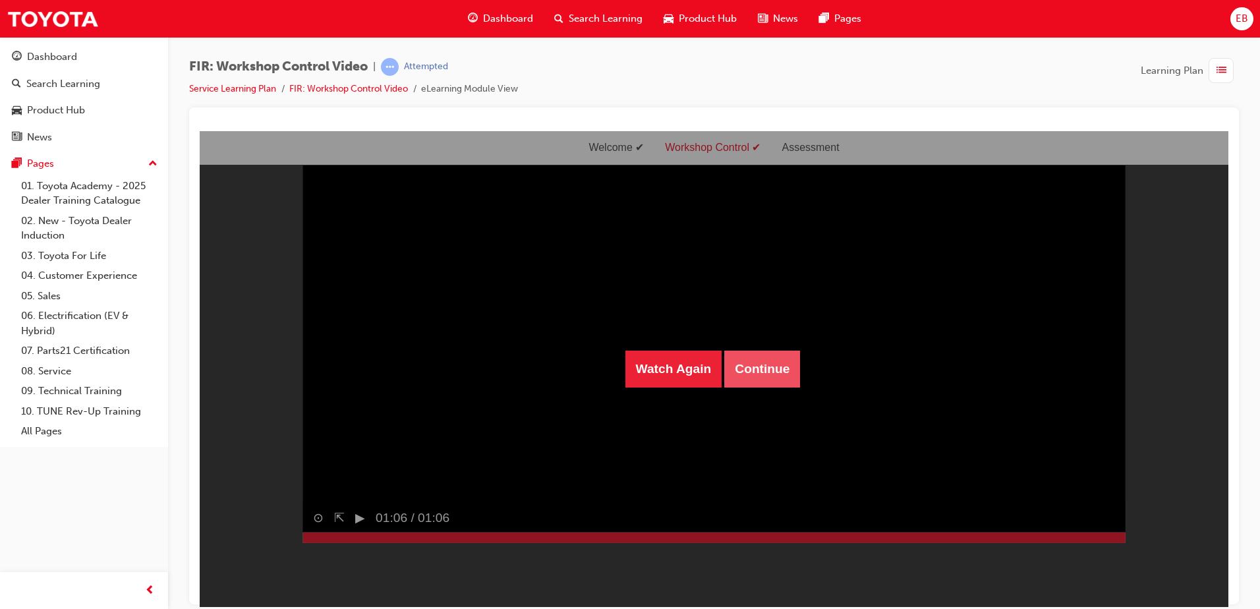
click at [763, 364] on button "Continue" at bounding box center [762, 368] width 76 height 37
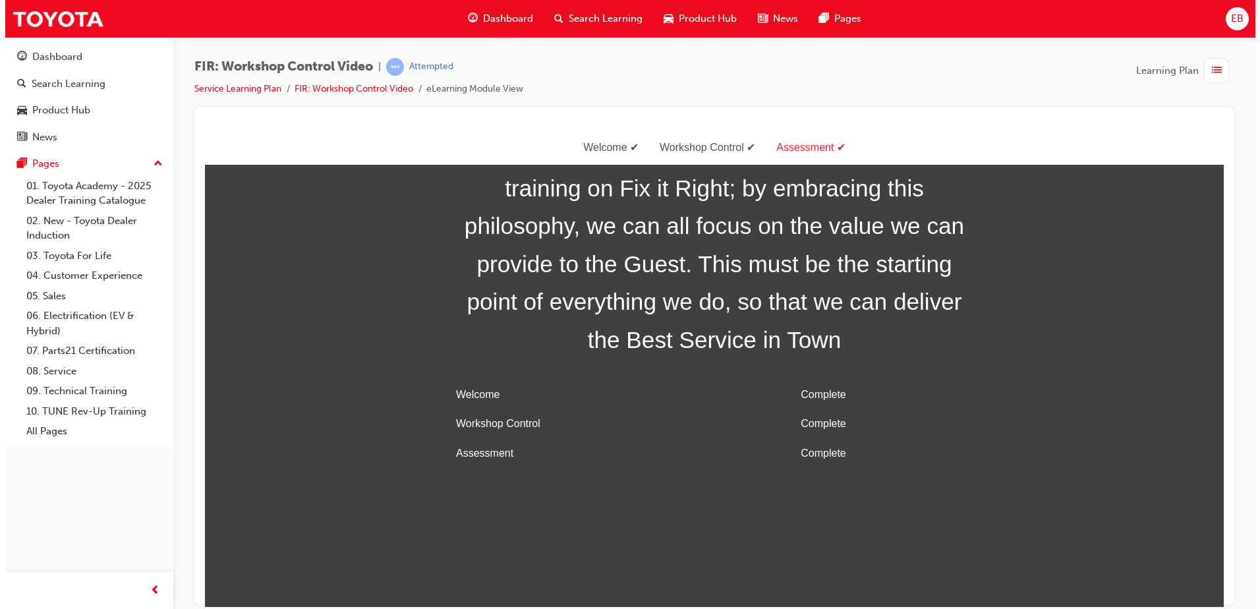
scroll to position [0, 0]
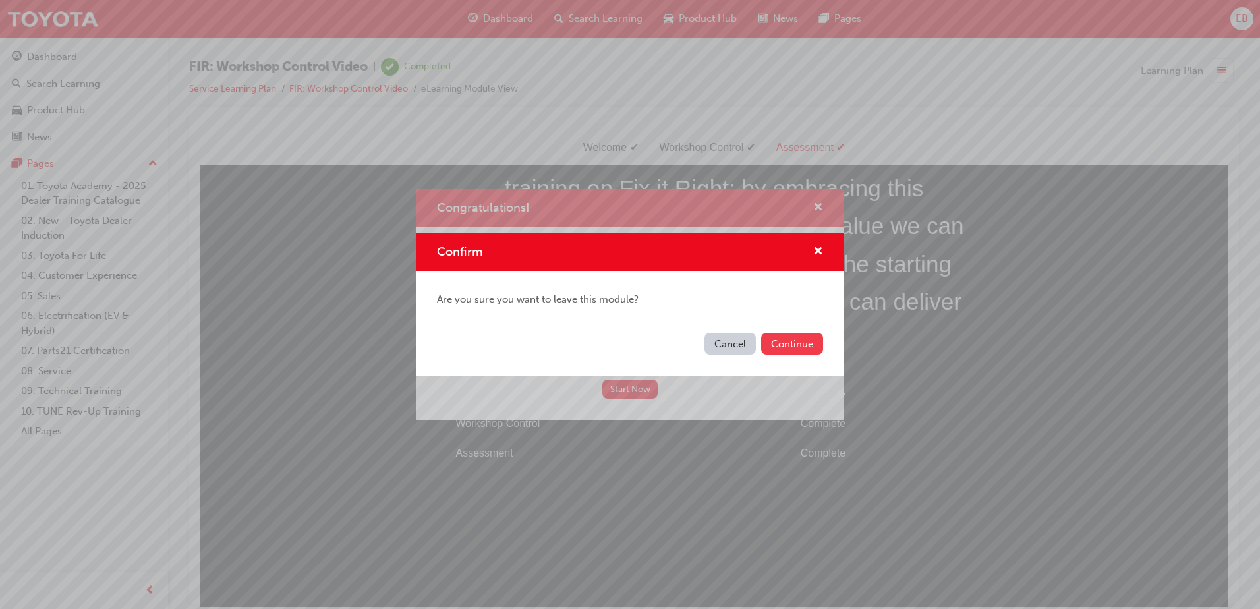
click at [804, 344] on button "Continue" at bounding box center [792, 344] width 62 height 22
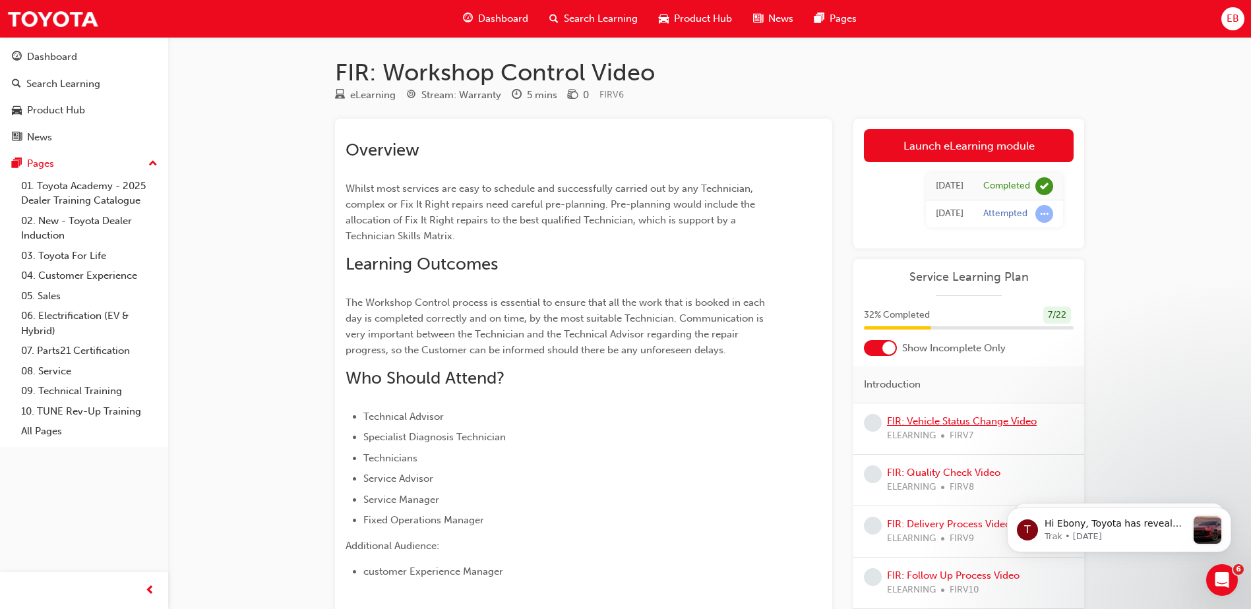
click at [925, 418] on link "FIR: Vehicle Status Change Video" at bounding box center [962, 421] width 150 height 12
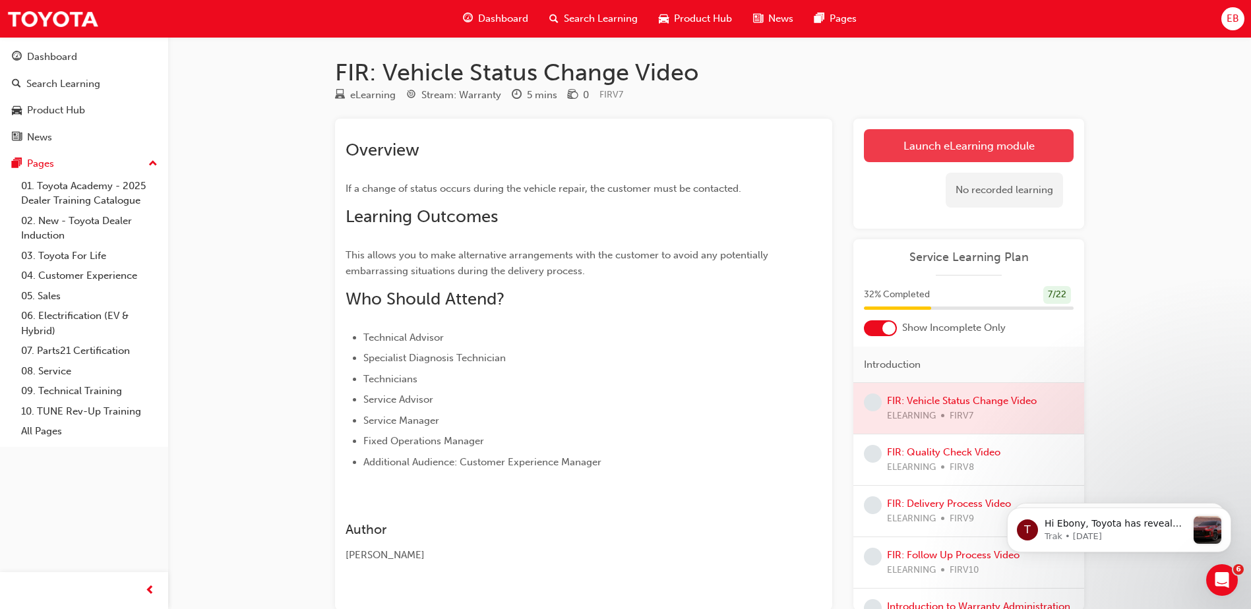
click at [1005, 134] on link "Launch eLearning module" at bounding box center [969, 145] width 210 height 33
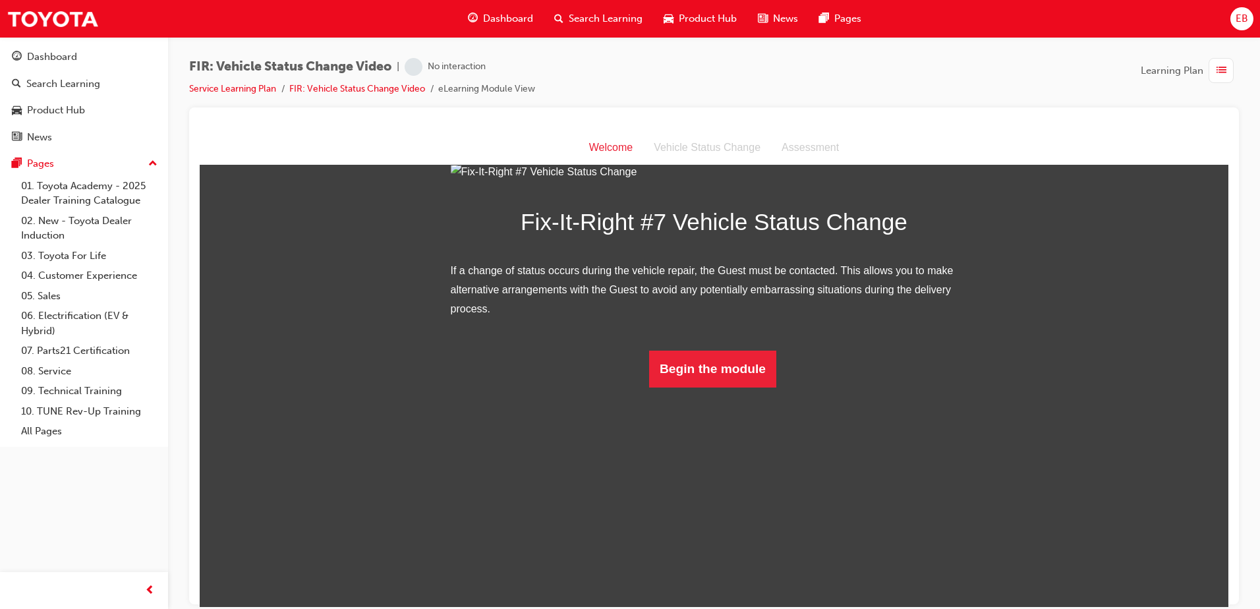
scroll to position [59, 0]
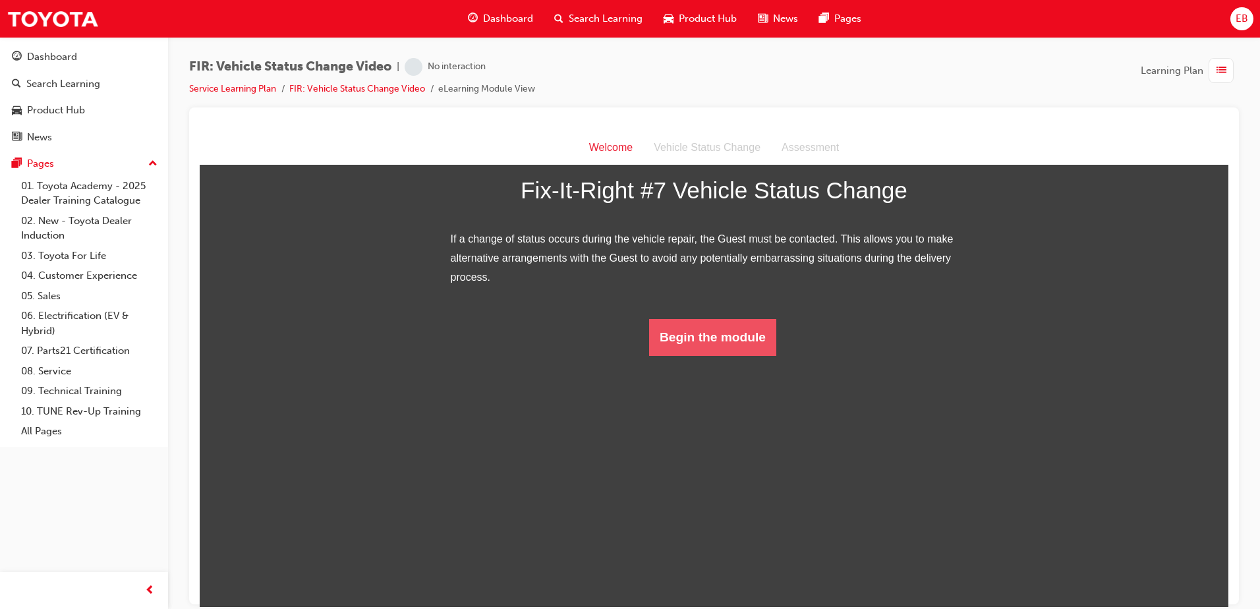
click at [673, 355] on button "Begin the module" at bounding box center [712, 336] width 127 height 37
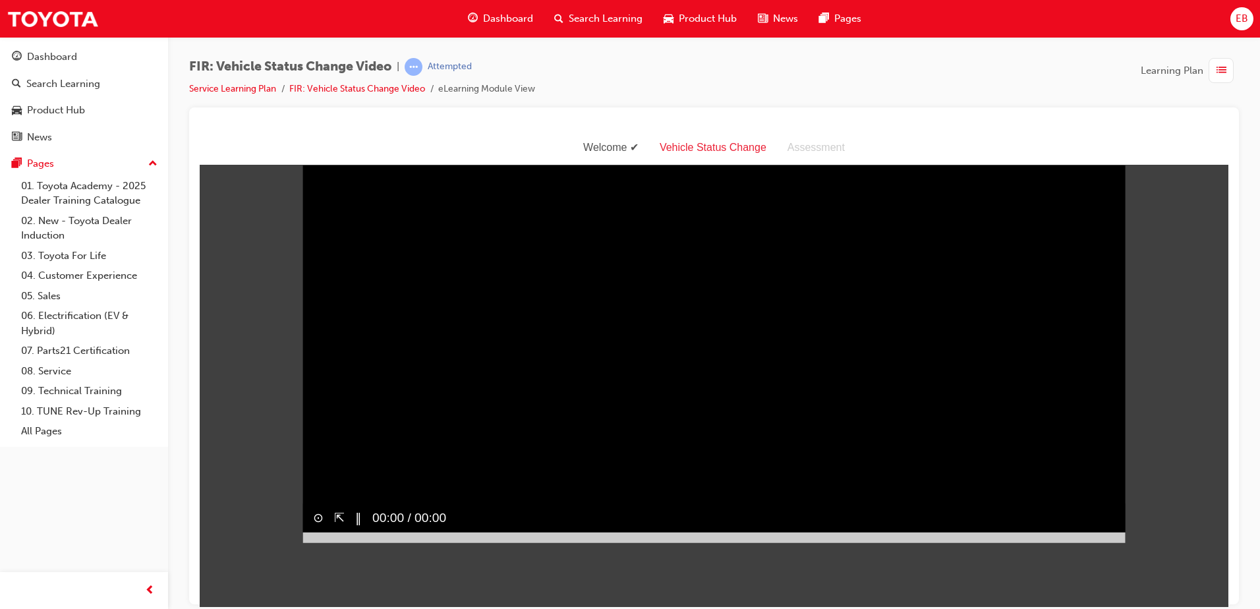
scroll to position [32, 0]
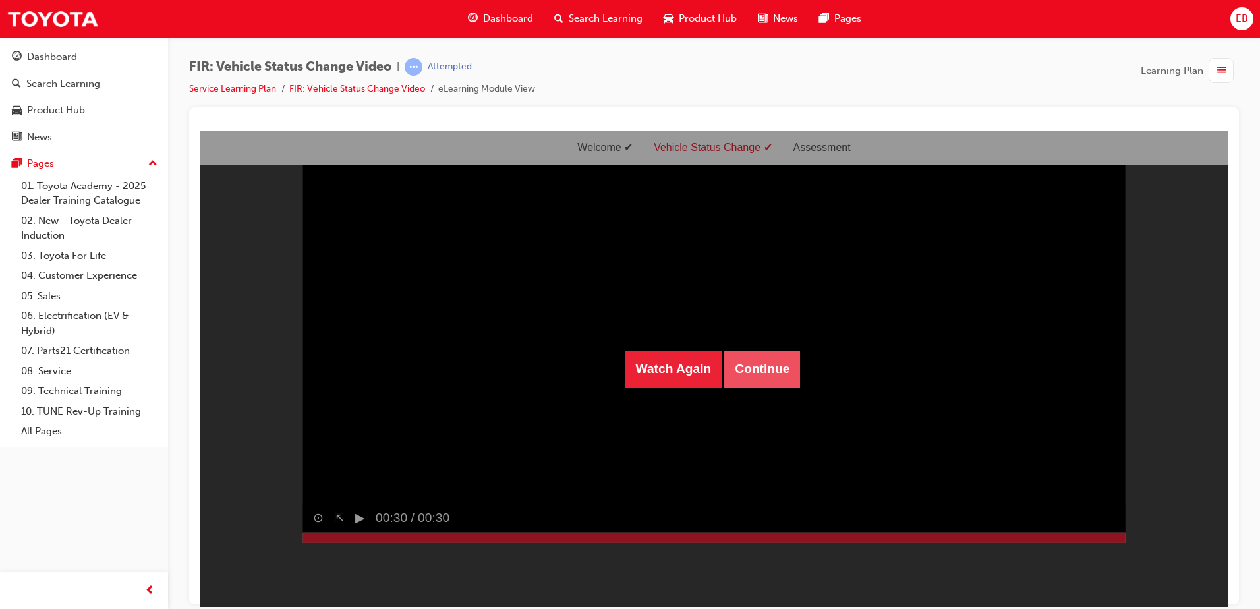
click at [773, 373] on button "Continue" at bounding box center [762, 368] width 76 height 37
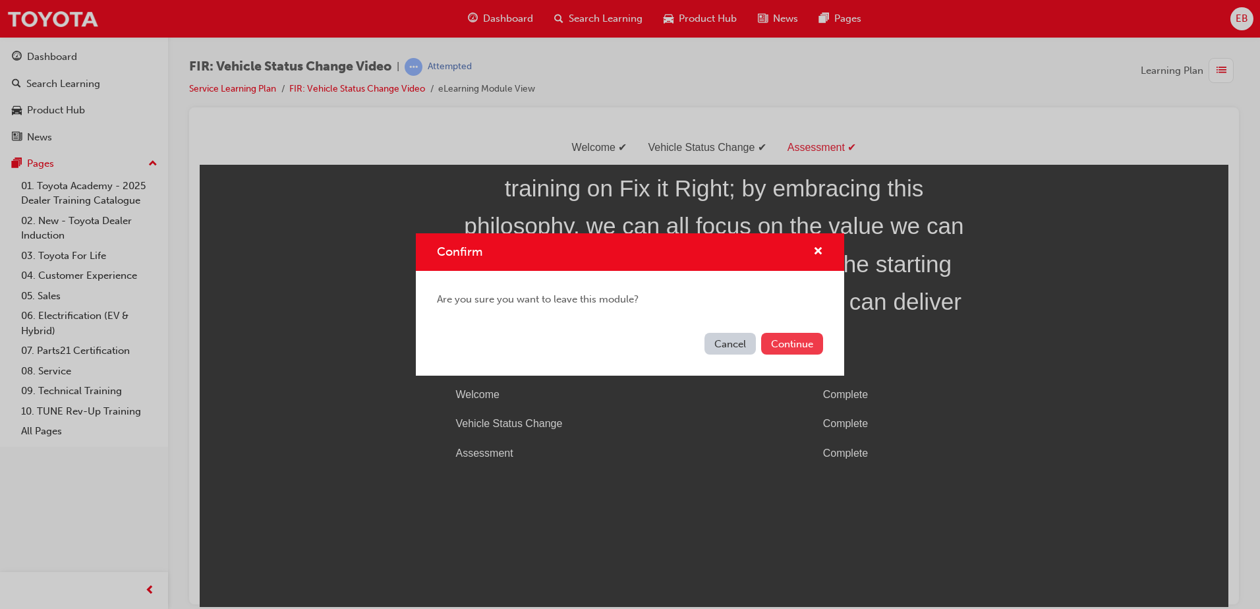
click at [797, 344] on button "Continue" at bounding box center [792, 344] width 62 height 22
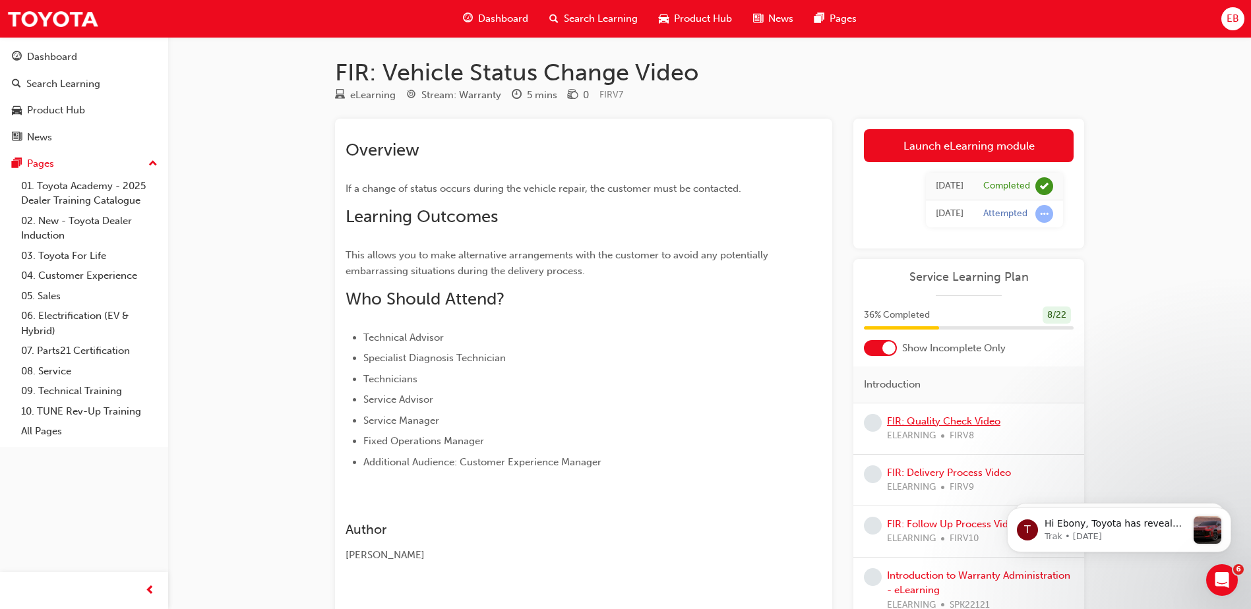
click at [941, 420] on link "FIR: Quality Check Video" at bounding box center [943, 421] width 113 height 12
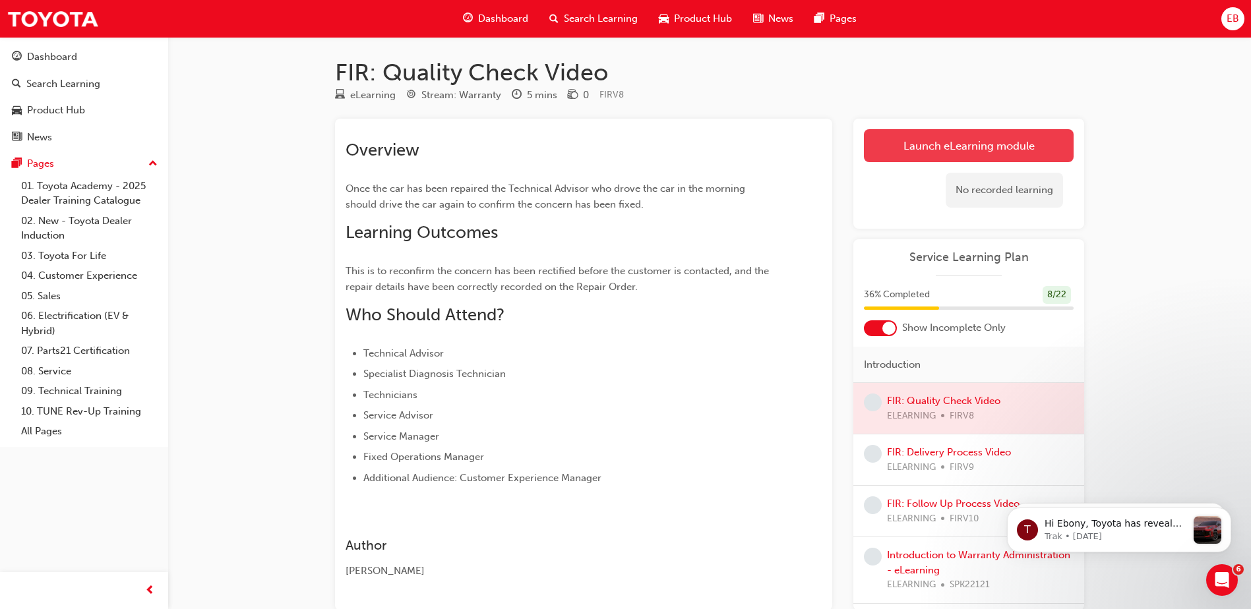
click at [980, 153] on link "Launch eLearning module" at bounding box center [969, 145] width 210 height 33
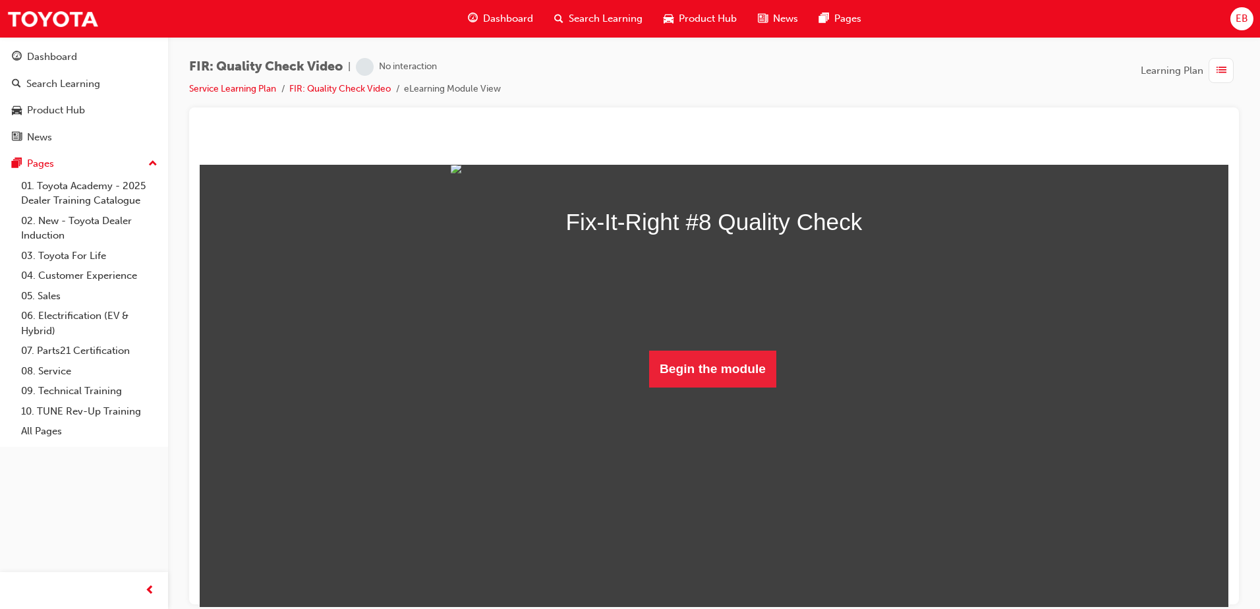
scroll to position [59, 0]
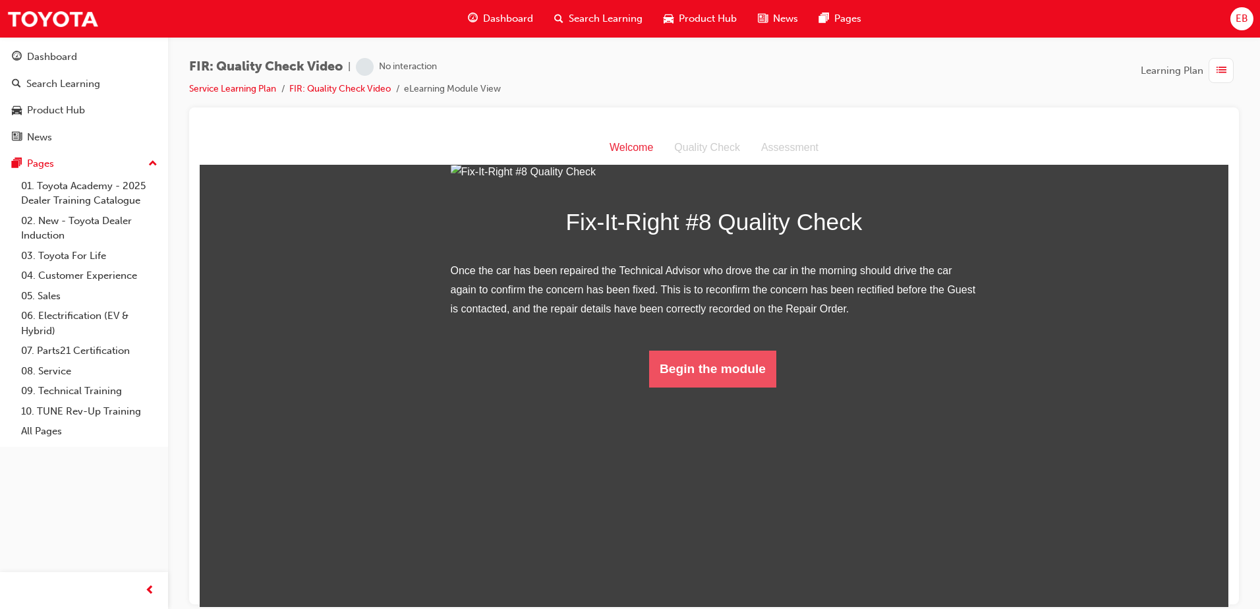
click at [743, 387] on button "Begin the module" at bounding box center [712, 368] width 127 height 37
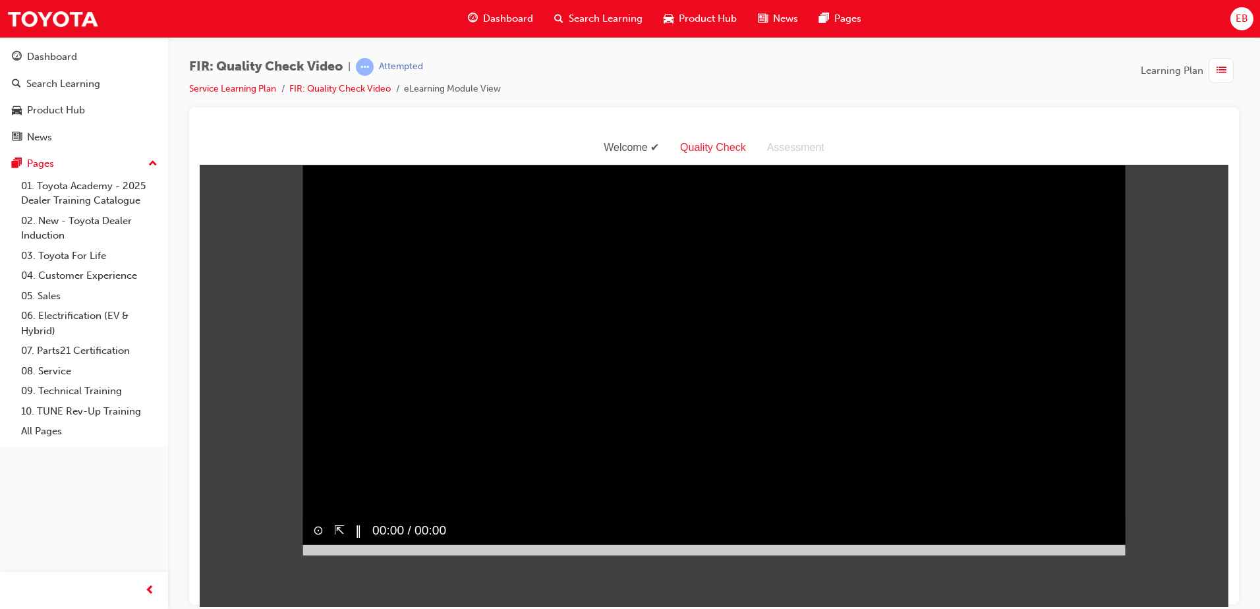
scroll to position [0, 0]
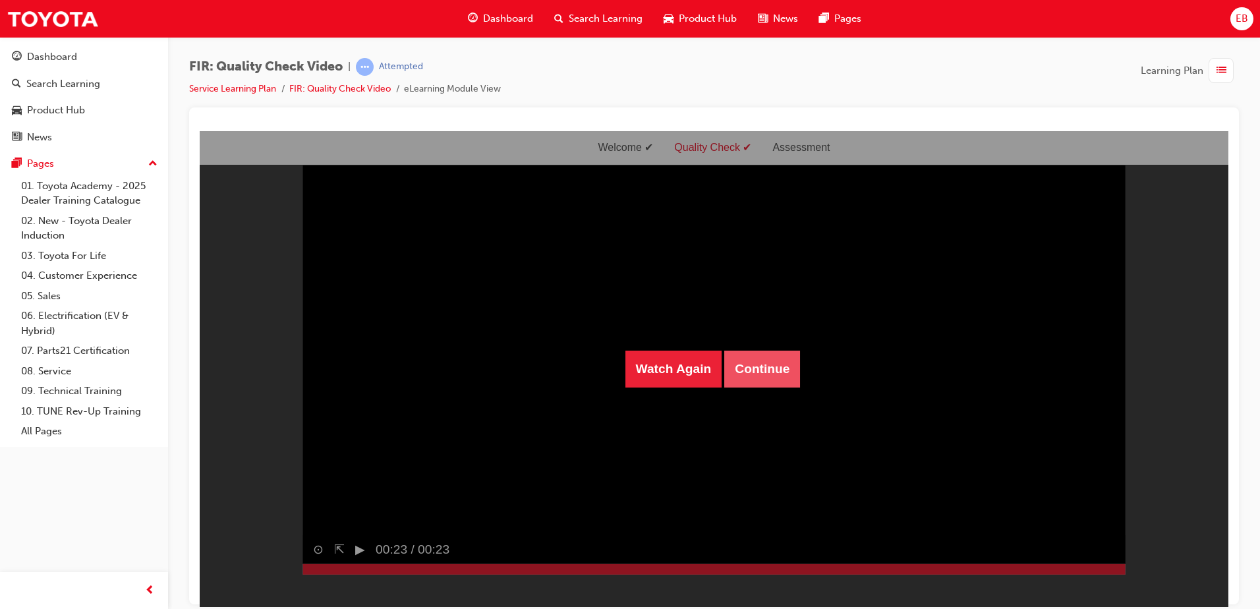
click at [759, 367] on button "Continue" at bounding box center [762, 368] width 76 height 37
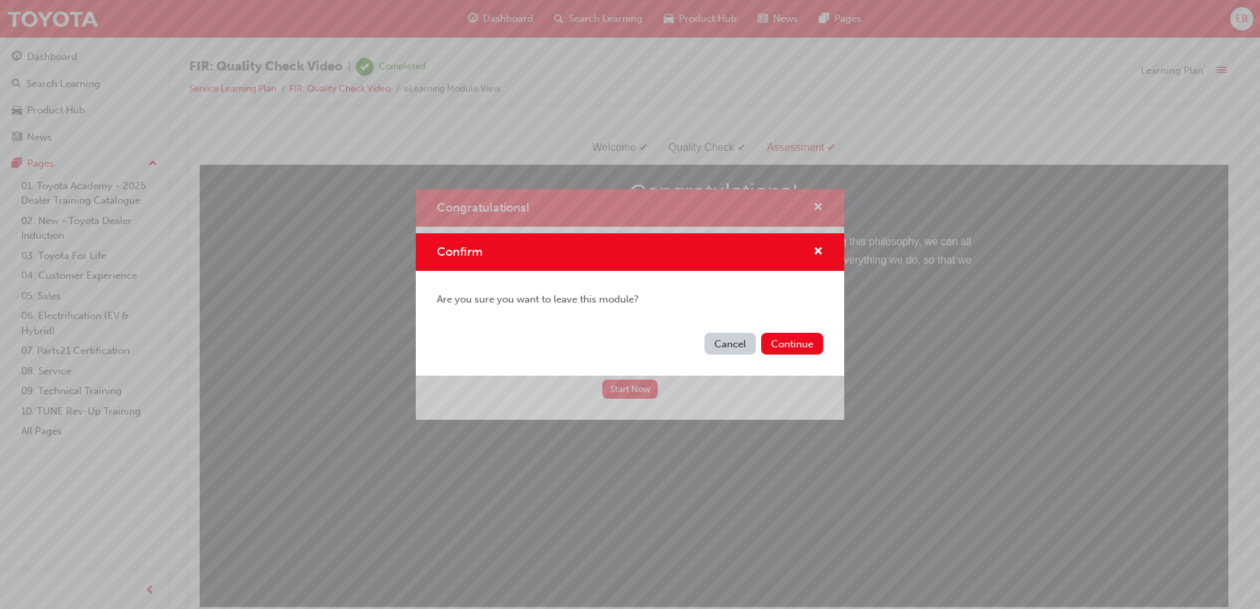
click at [781, 332] on div "Cancel Continue" at bounding box center [630, 352] width 429 height 48
click at [777, 338] on button "Continue" at bounding box center [792, 344] width 62 height 22
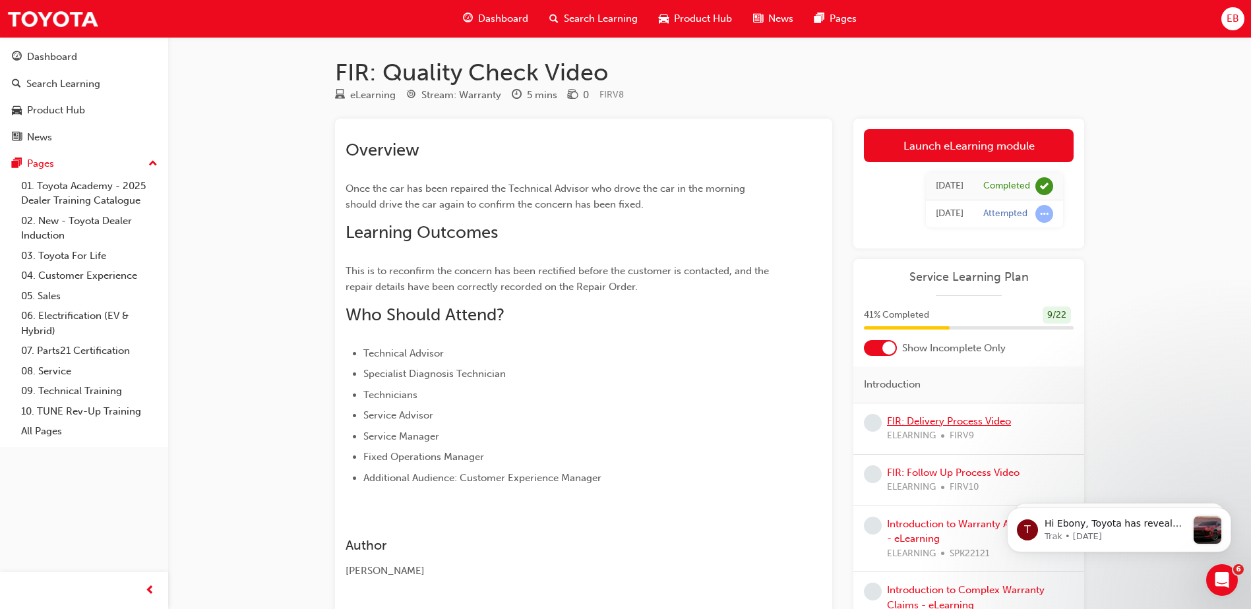
click at [930, 419] on link "FIR: Delivery Process Video" at bounding box center [949, 421] width 124 height 12
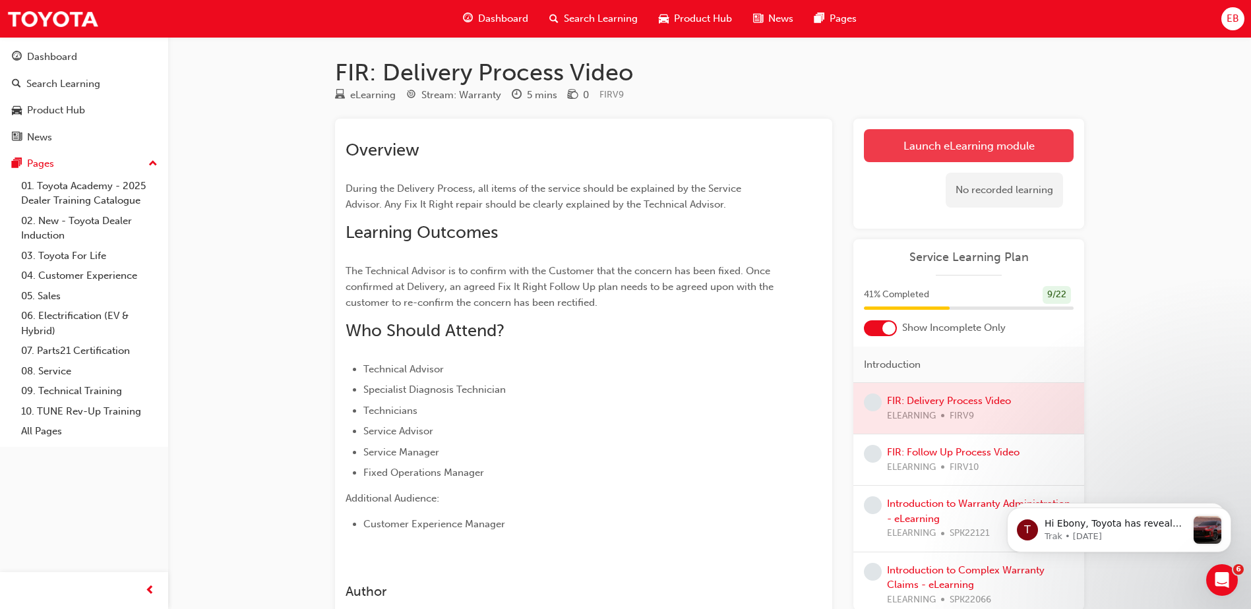
click at [952, 137] on link "Launch eLearning module" at bounding box center [969, 145] width 210 height 33
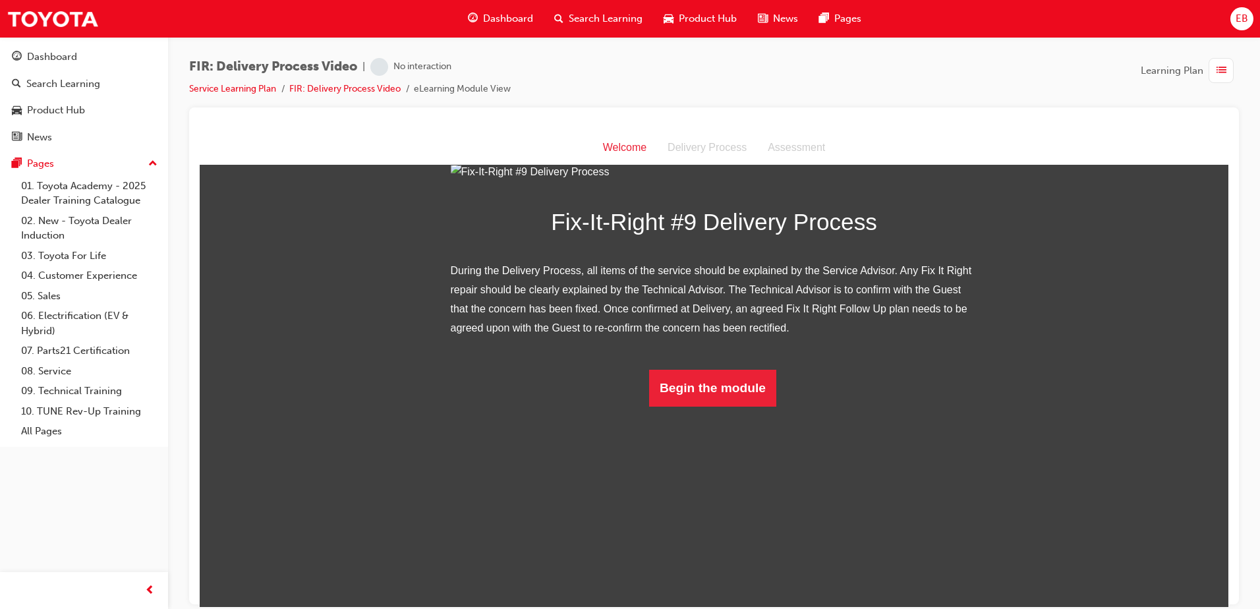
scroll to position [78, 0]
click at [745, 406] on button "Begin the module" at bounding box center [712, 387] width 127 height 37
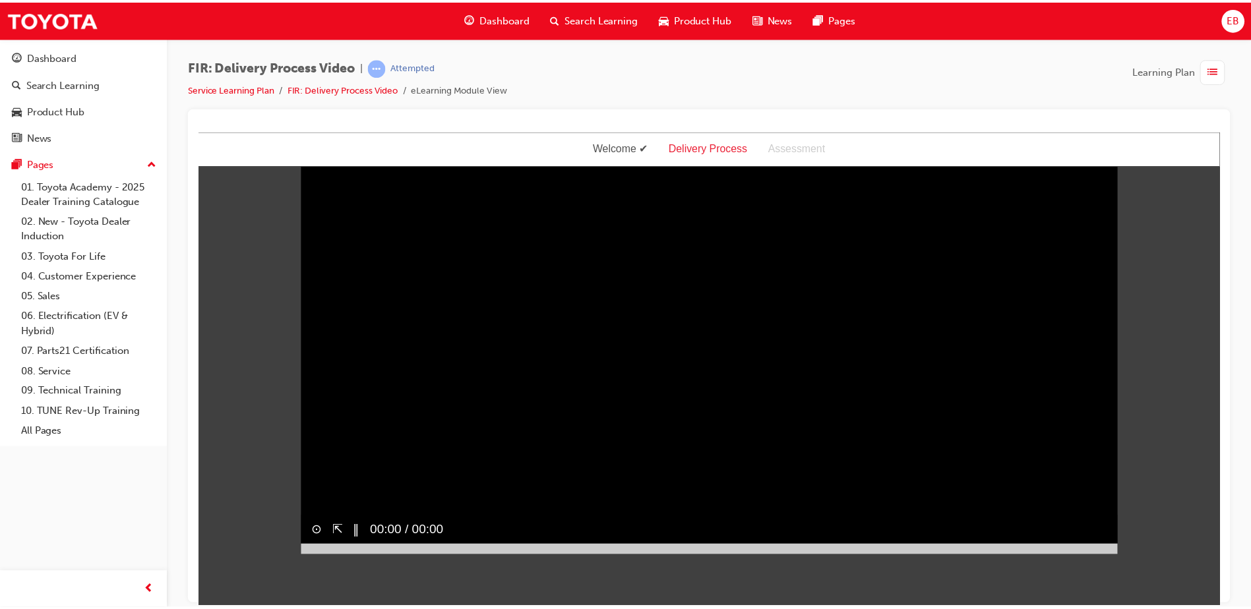
scroll to position [0, 0]
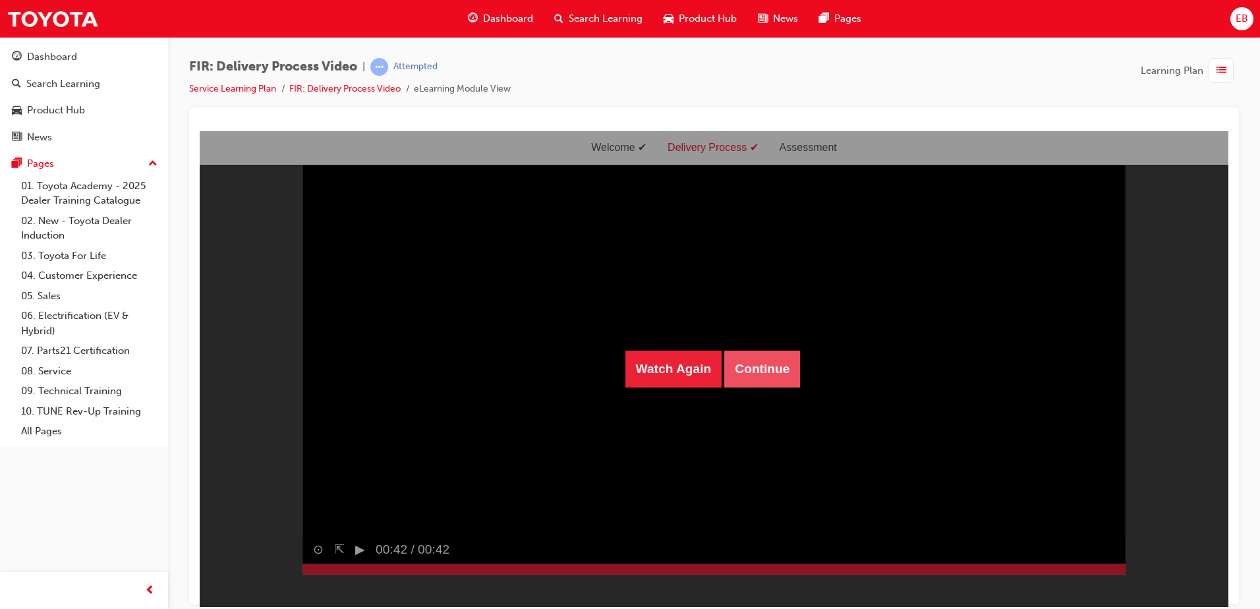
click at [786, 359] on button "Continue" at bounding box center [762, 368] width 76 height 37
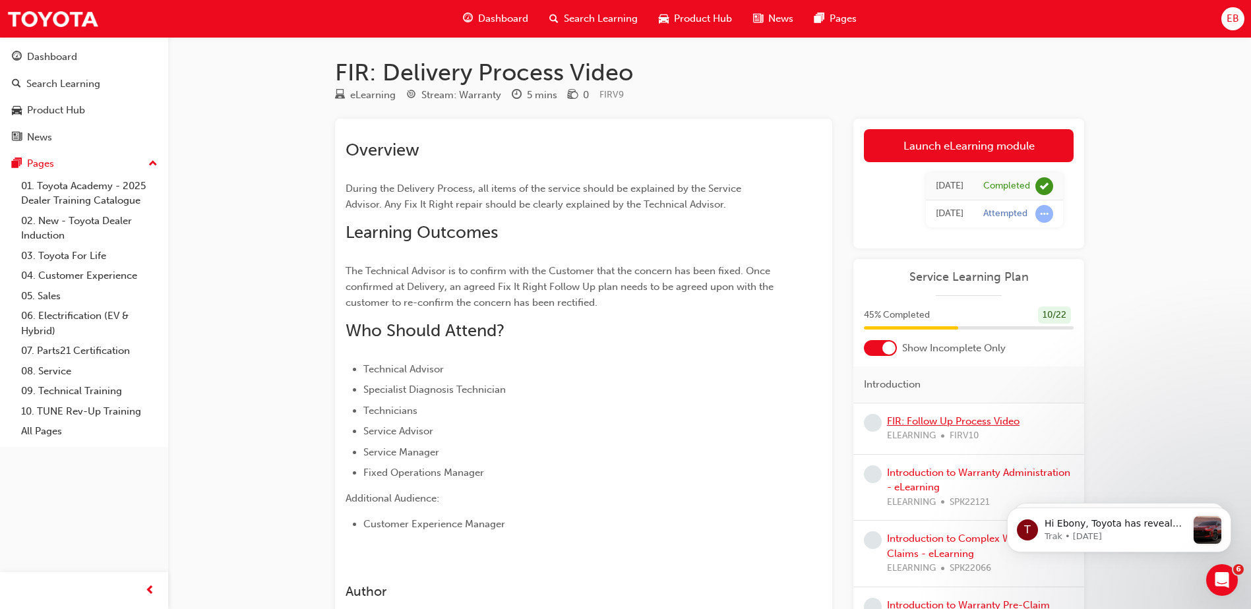
click at [962, 415] on link "FIR: Follow Up Process Video" at bounding box center [953, 421] width 133 height 12
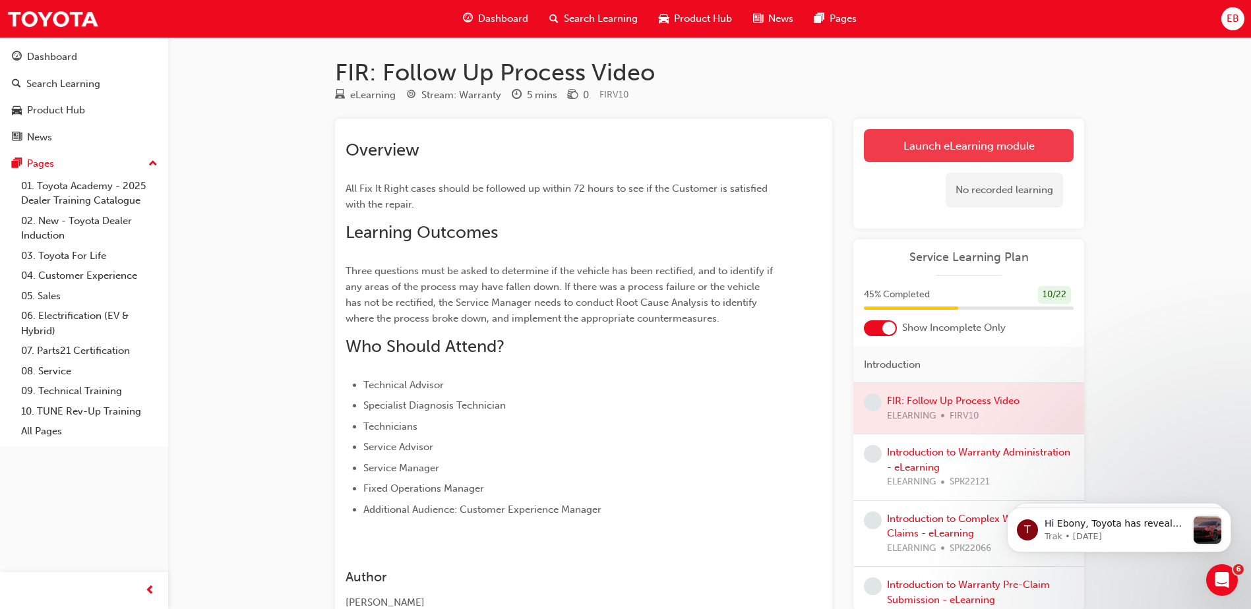
click at [956, 152] on link "Launch eLearning module" at bounding box center [969, 145] width 210 height 33
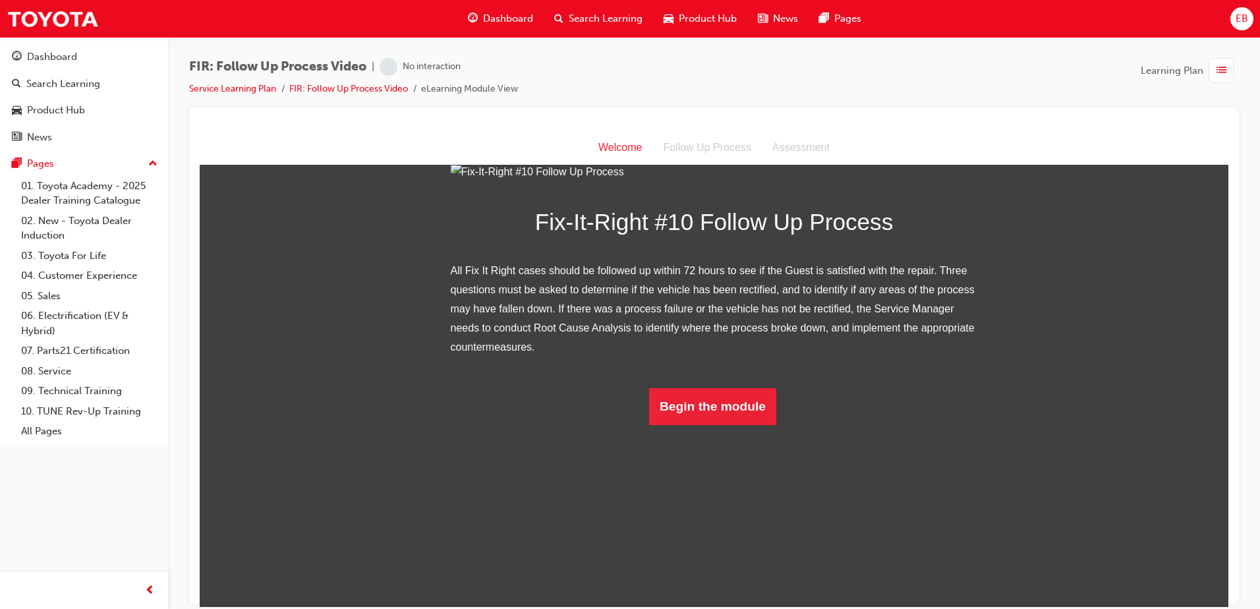
scroll to position [97, 0]
click at [705, 425] on button "Begin the module" at bounding box center [712, 406] width 127 height 37
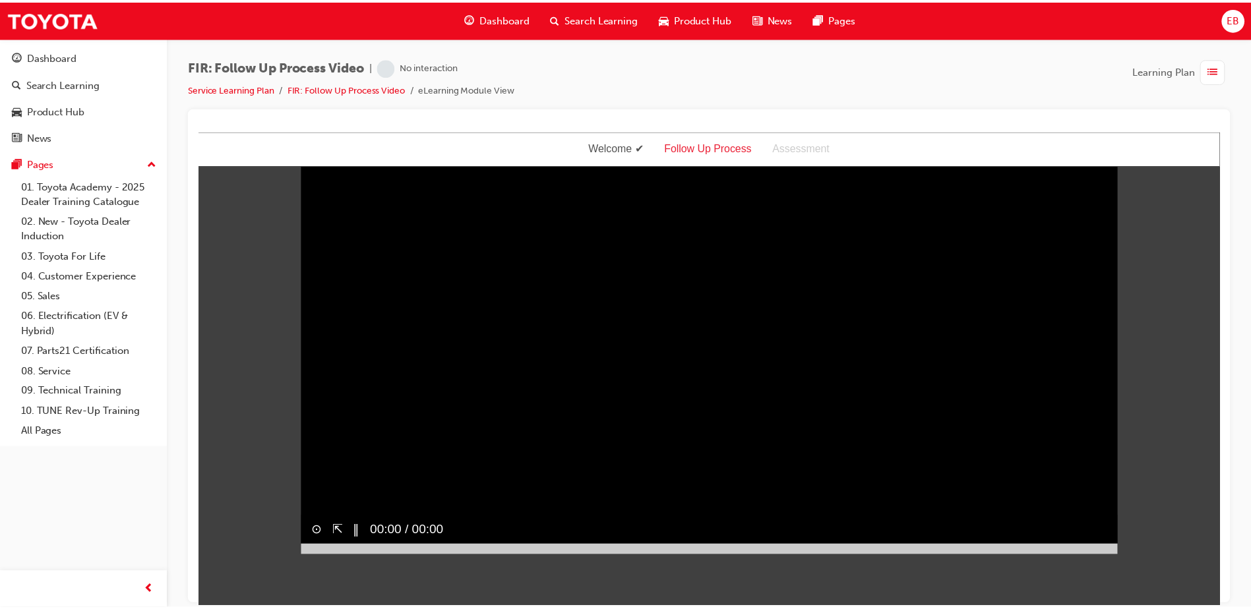
scroll to position [0, 0]
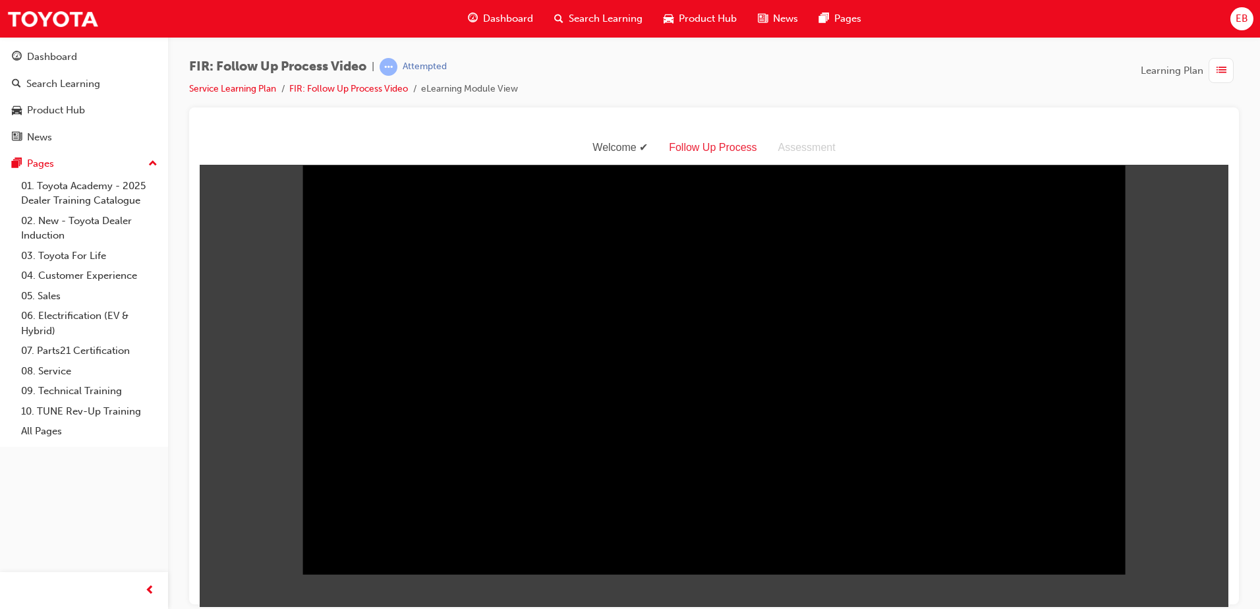
click at [800, 84] on div "FIR: Follow Up Process Video | Attempted Service Learning Plan FIR: Follow Up P…" at bounding box center [714, 82] width 1050 height 49
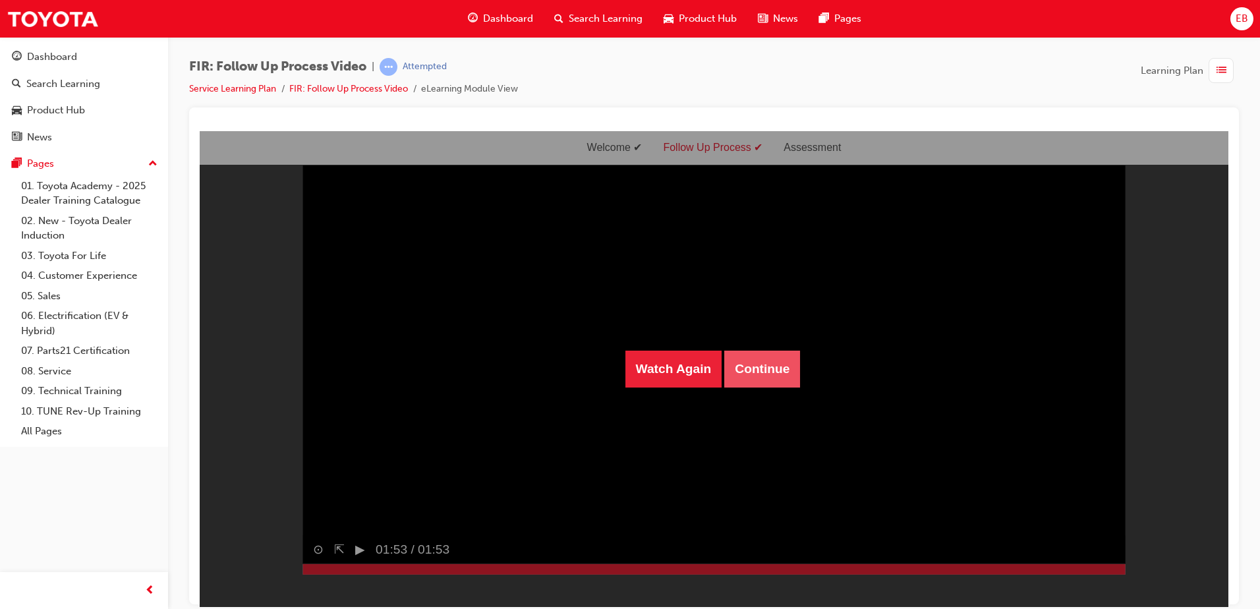
click at [744, 380] on button "Continue" at bounding box center [762, 368] width 76 height 37
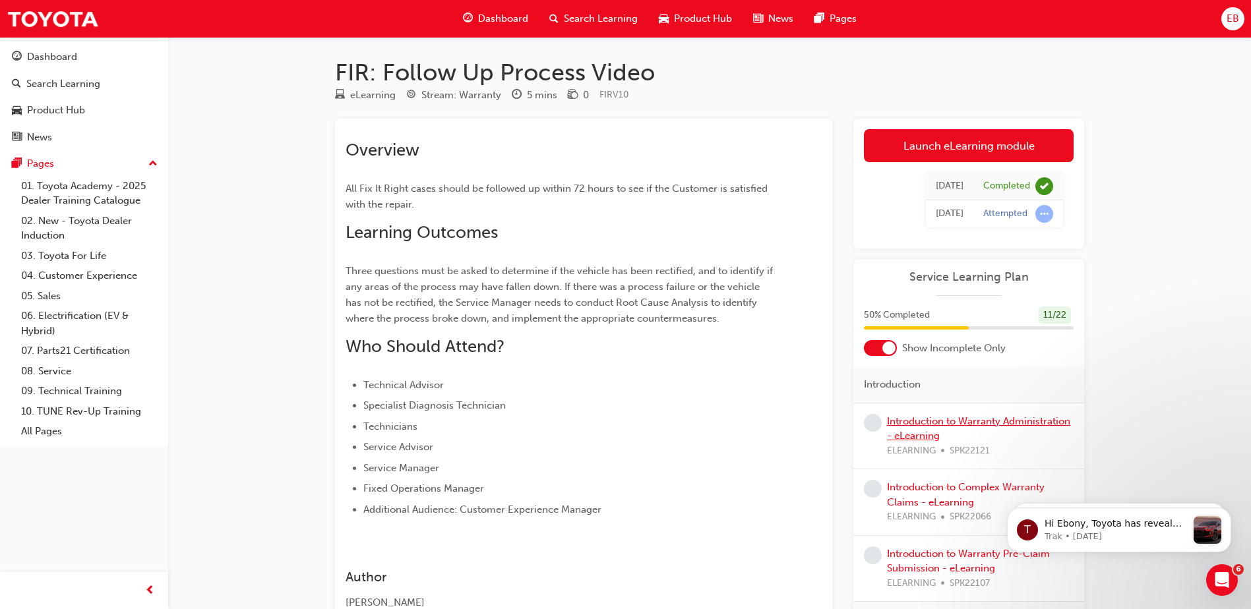
click at [970, 441] on link "Introduction to Warranty Administration - eLearning" at bounding box center [978, 428] width 183 height 27
